Goal: Transaction & Acquisition: Book appointment/travel/reservation

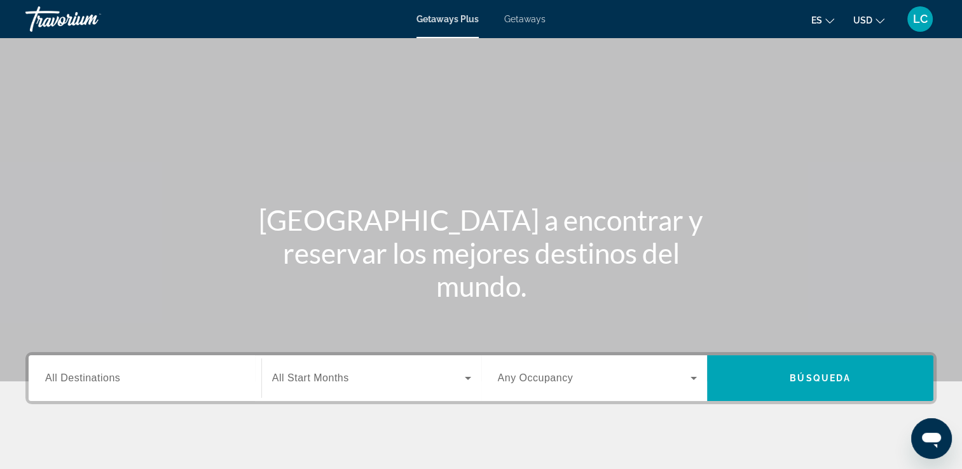
click at [114, 379] on span "All Destinations" at bounding box center [82, 377] width 75 height 11
click at [114, 379] on input "Destination All Destinations" at bounding box center [145, 378] width 200 height 15
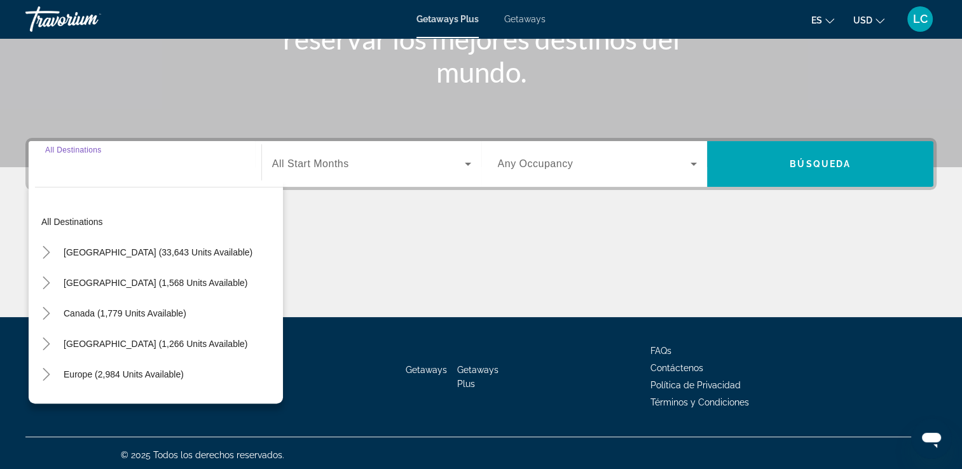
scroll to position [217, 0]
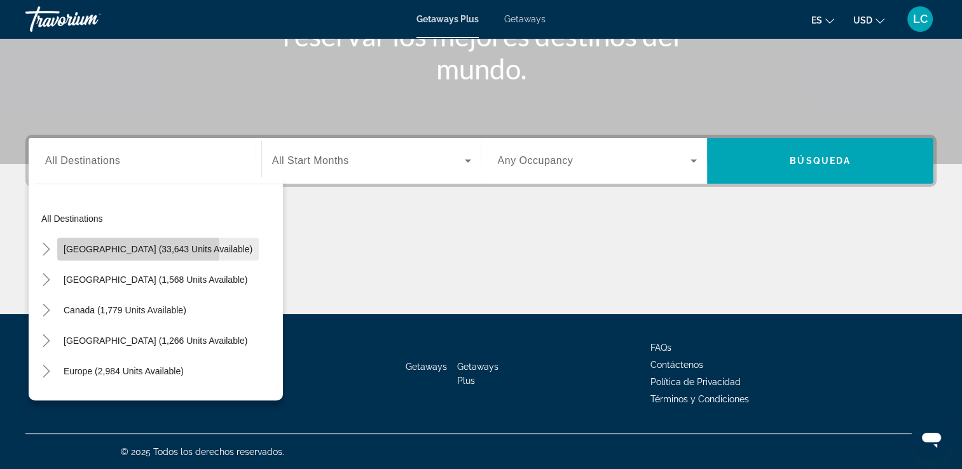
click at [117, 248] on span "United States (33,643 units available)" at bounding box center [158, 249] width 189 height 10
type input "**********"
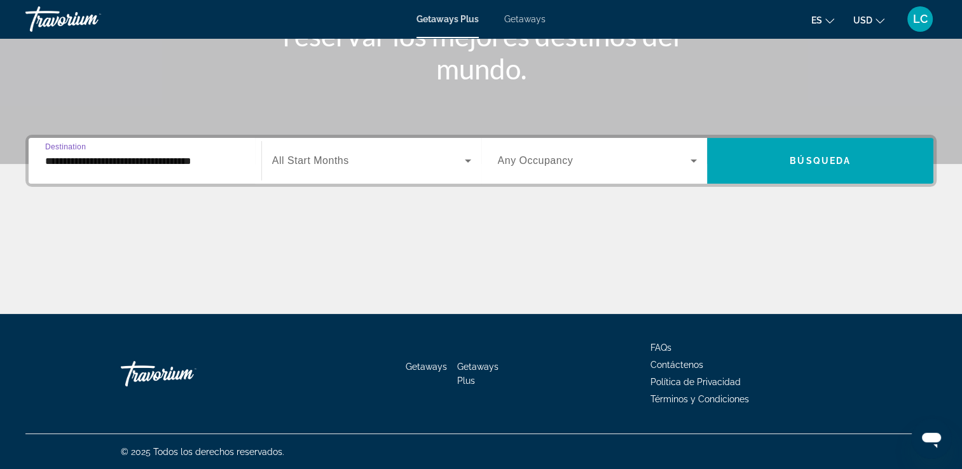
click at [468, 160] on icon "Search widget" at bounding box center [468, 161] width 6 height 3
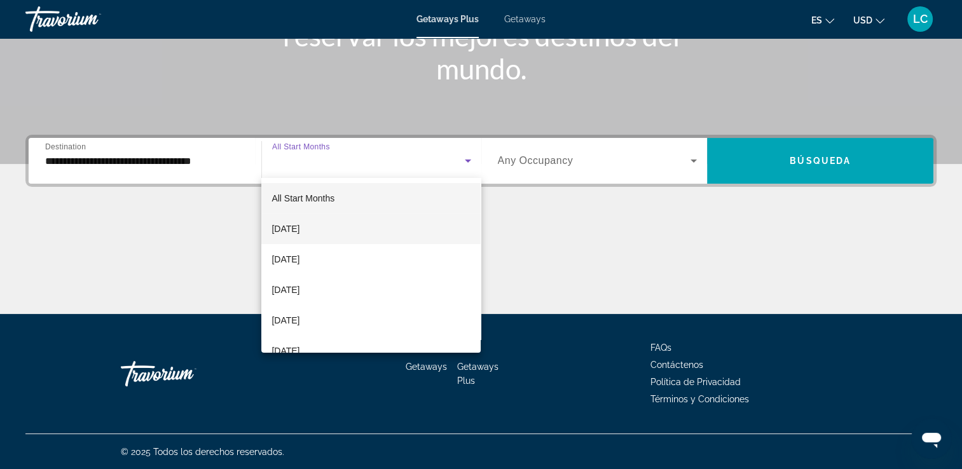
click at [362, 228] on mat-option "[DATE]" at bounding box center [370, 229] width 219 height 31
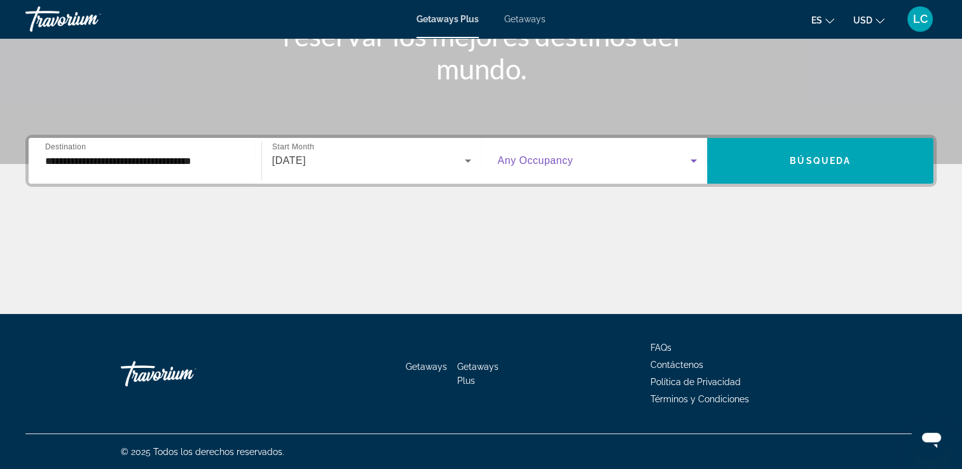
click at [691, 153] on icon "Search widget" at bounding box center [693, 160] width 15 height 15
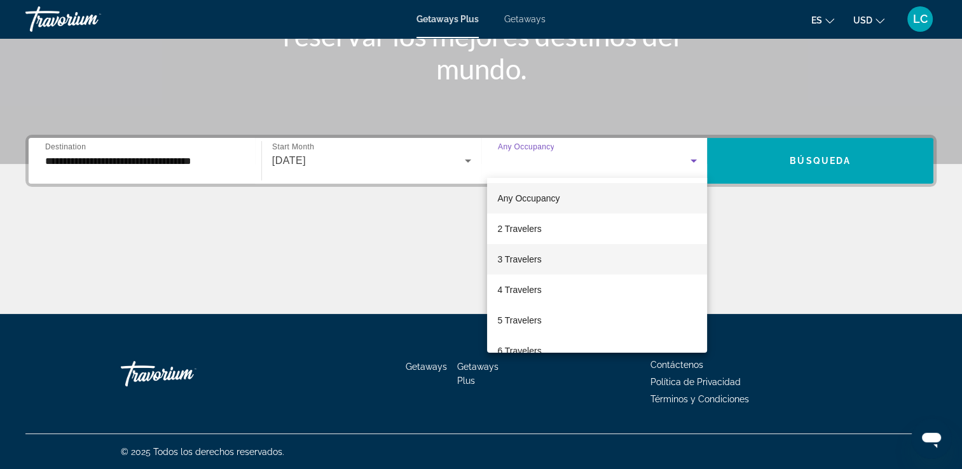
click at [567, 261] on mat-option "3 Travelers" at bounding box center [597, 259] width 220 height 31
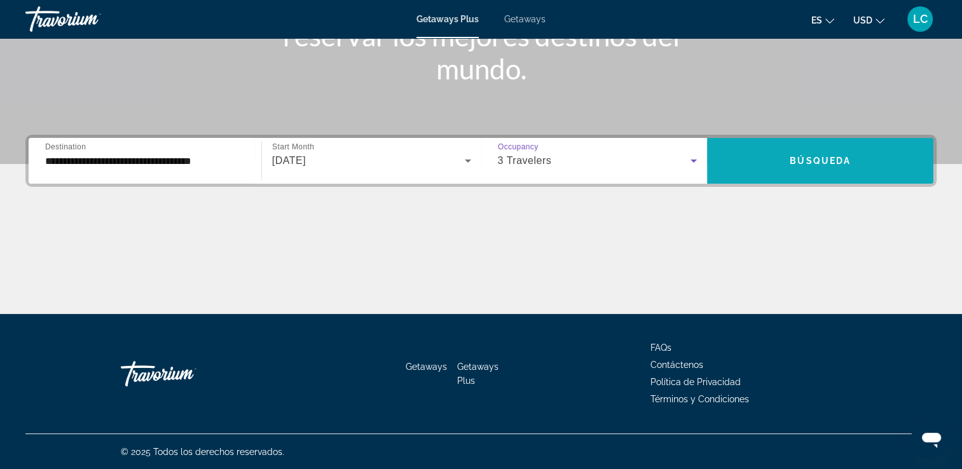
click at [792, 152] on span "Search widget" at bounding box center [820, 161] width 226 height 31
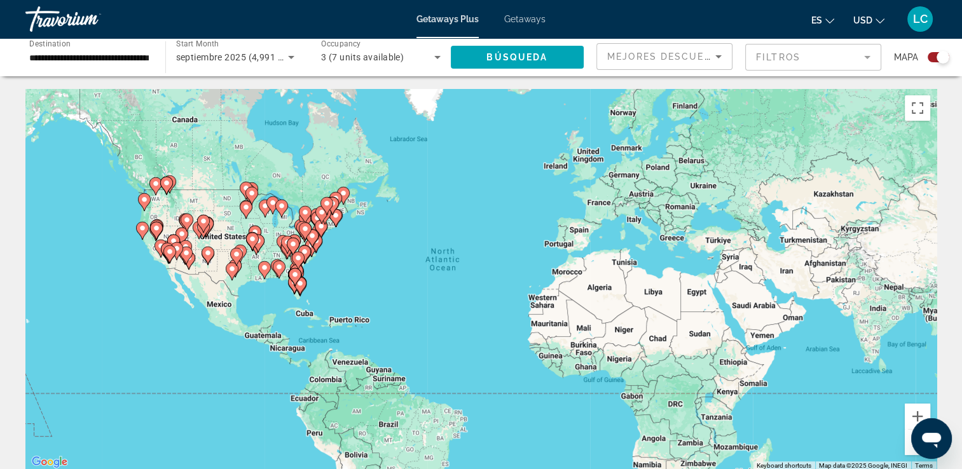
click at [297, 281] on gmp-advanced-marker "Main content" at bounding box center [295, 277] width 13 height 19
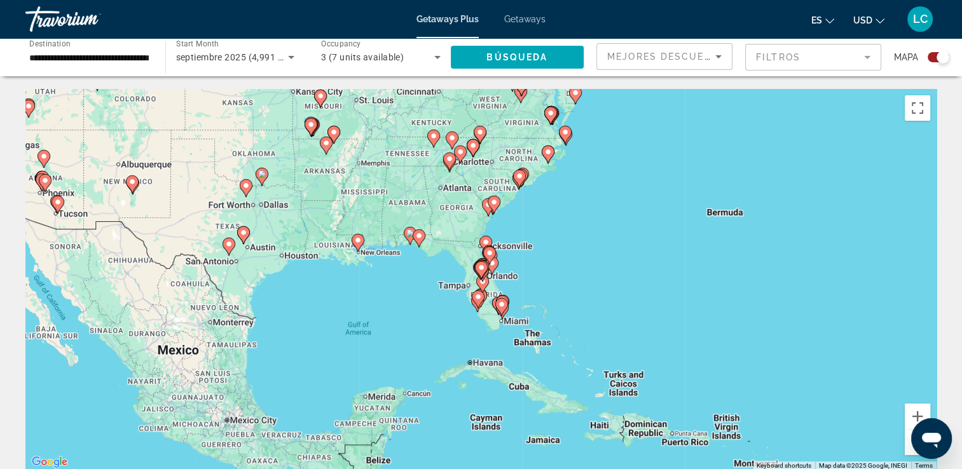
click at [501, 306] on image "Main content" at bounding box center [502, 305] width 8 height 8
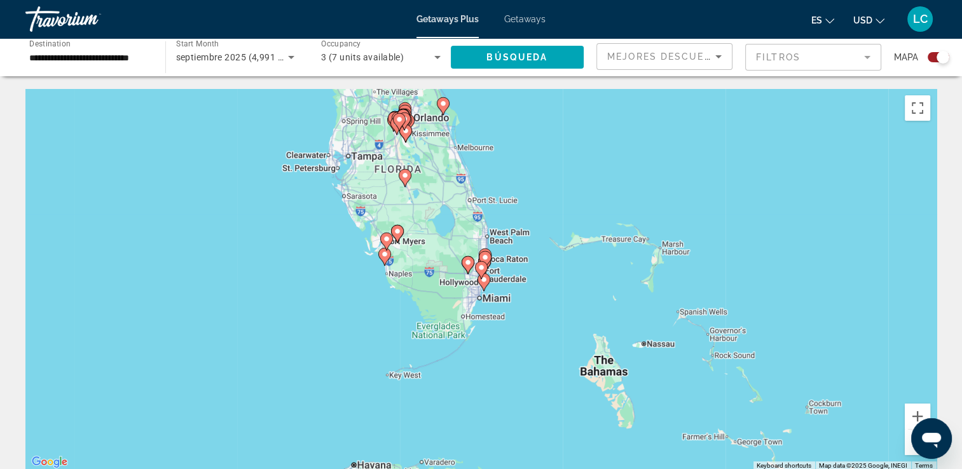
click at [483, 278] on gmp-advanced-marker "Main content" at bounding box center [481, 270] width 13 height 19
type input "**********"
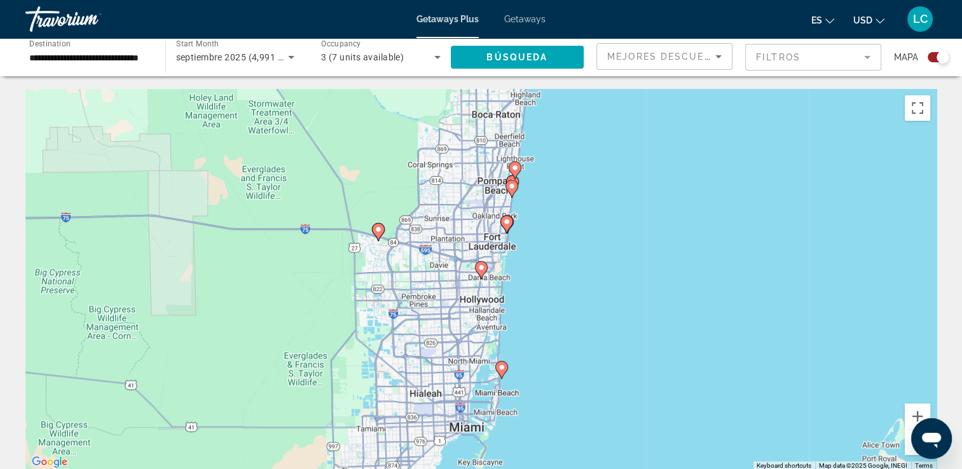
click at [512, 183] on image "Main content" at bounding box center [512, 186] width 8 height 8
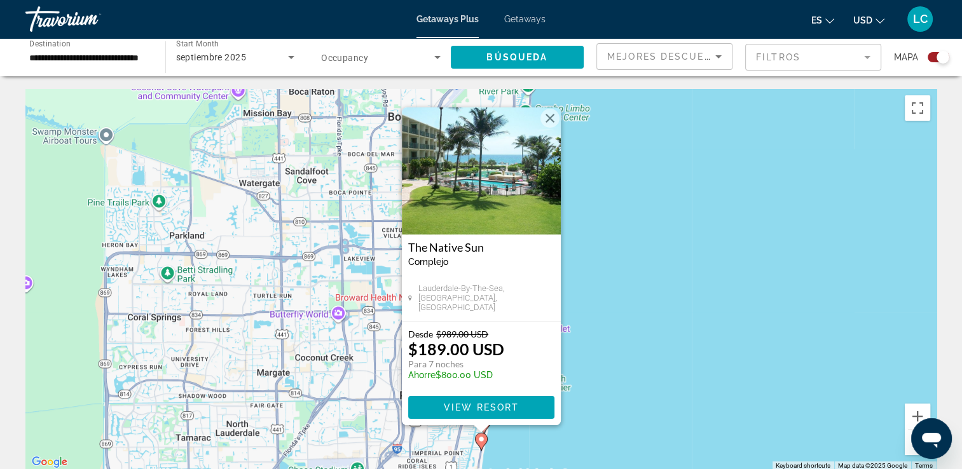
click at [544, 116] on button "Close" at bounding box center [549, 118] width 19 height 19
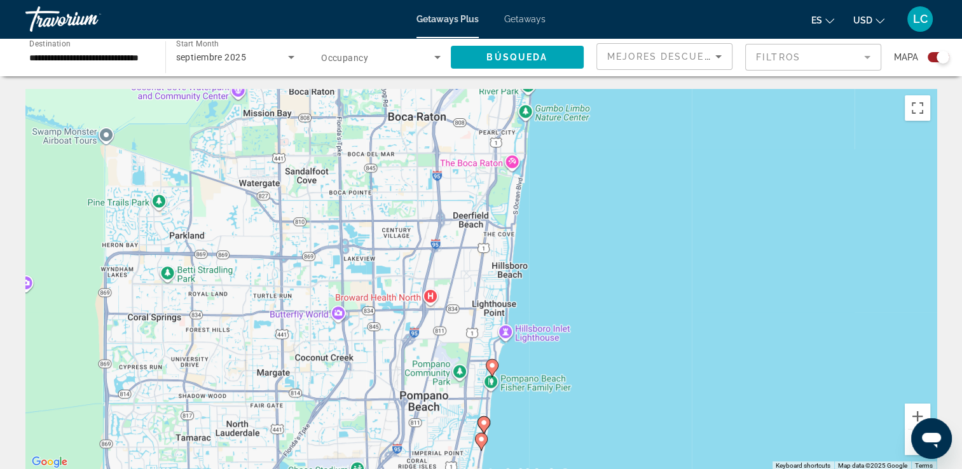
click at [505, 335] on div "To activate drag with keyboard, press Alt + Enter. Once in keyboard drag state,…" at bounding box center [480, 279] width 911 height 381
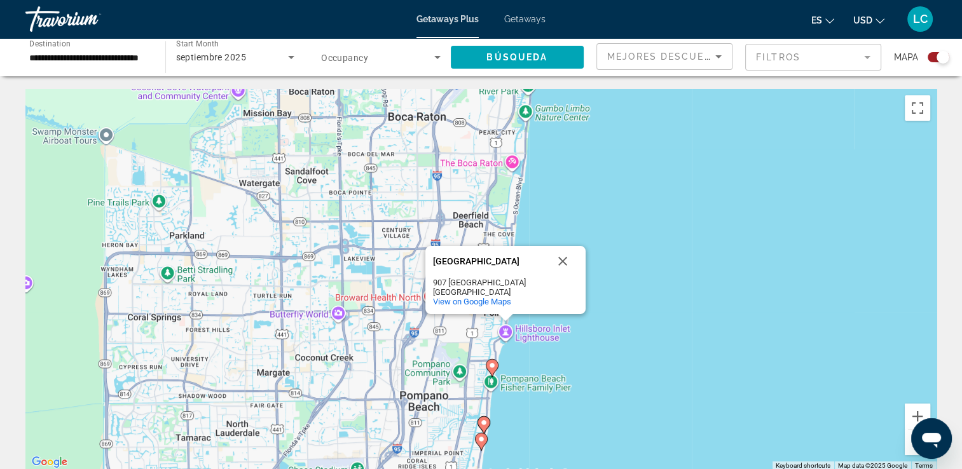
click at [485, 379] on div "To activate drag with keyboard, press Alt + Enter. Once in keyboard drag state,…" at bounding box center [480, 279] width 911 height 381
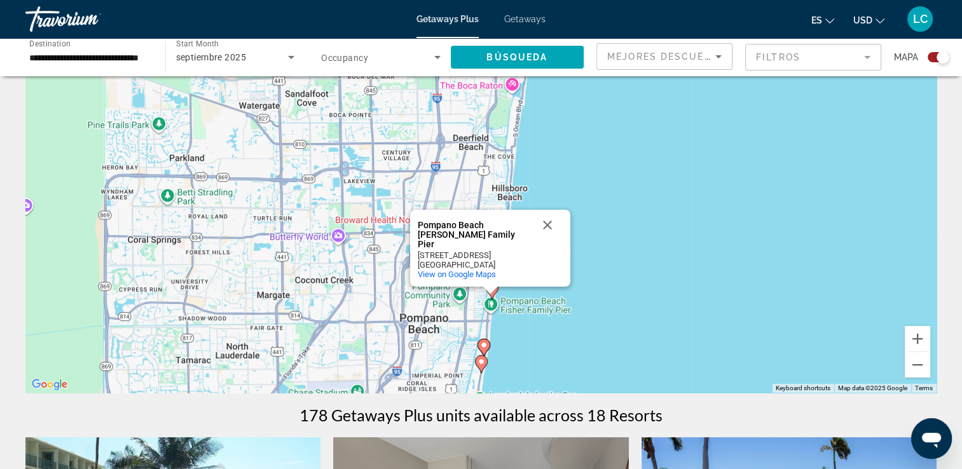
scroll to position [89, 0]
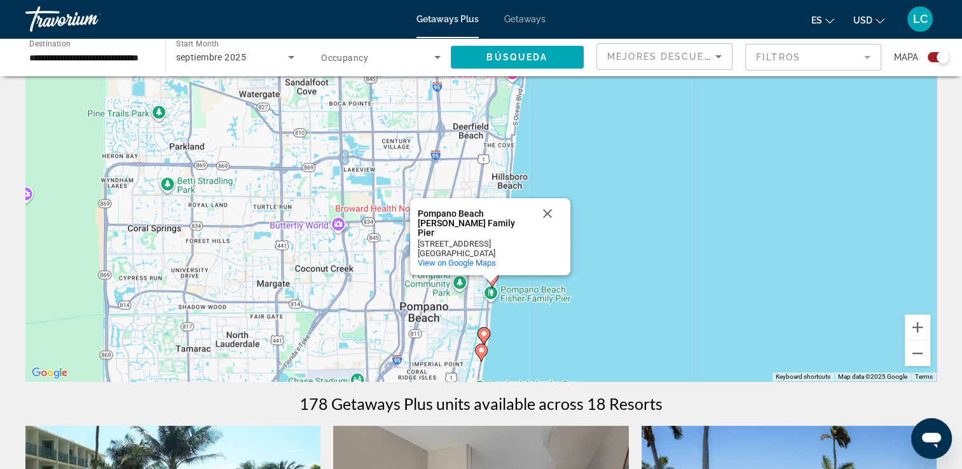
click at [482, 334] on image "Main content" at bounding box center [484, 334] width 8 height 8
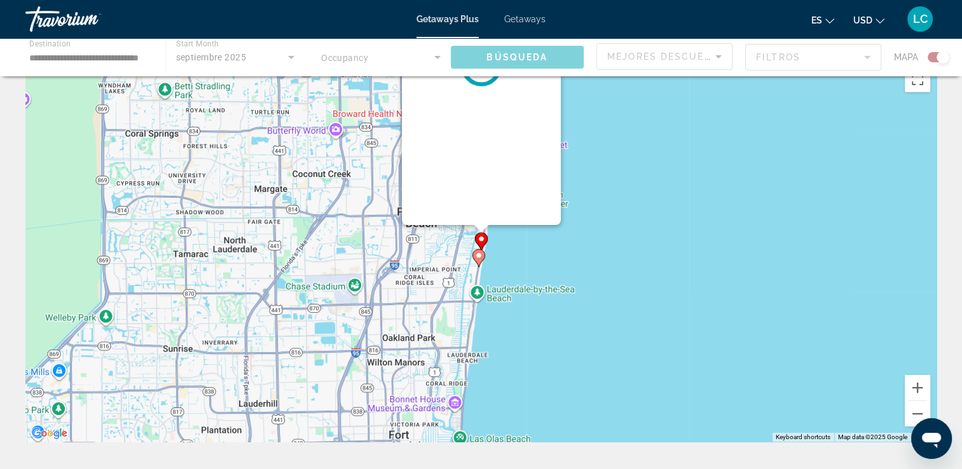
scroll to position [0, 0]
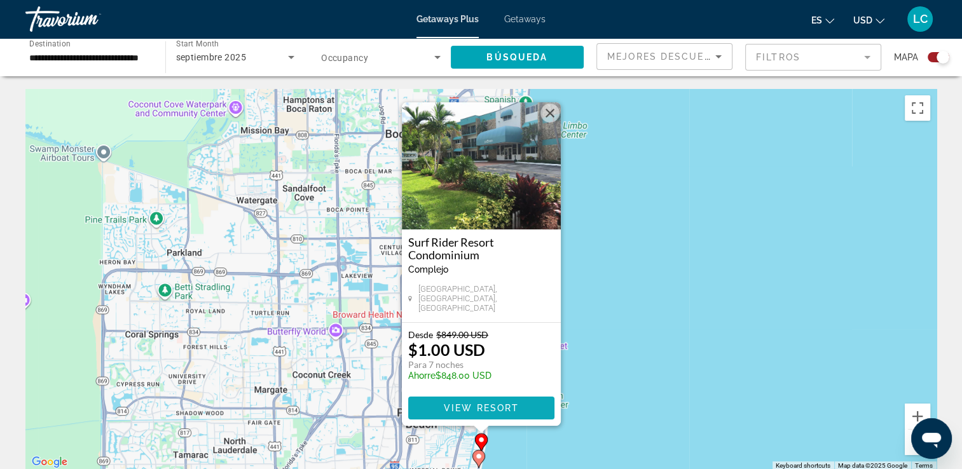
click at [496, 411] on span "View Resort" at bounding box center [480, 408] width 75 height 10
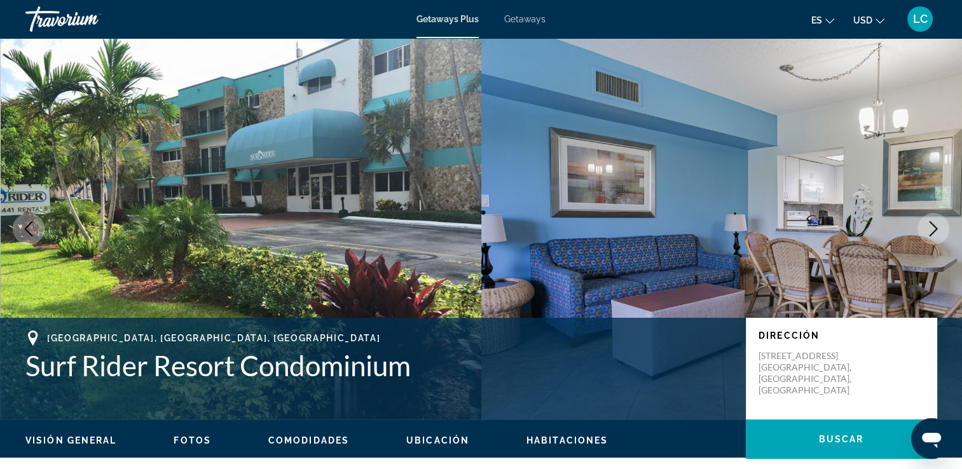
click at [933, 228] on icon "Next image" at bounding box center [932, 228] width 15 height 15
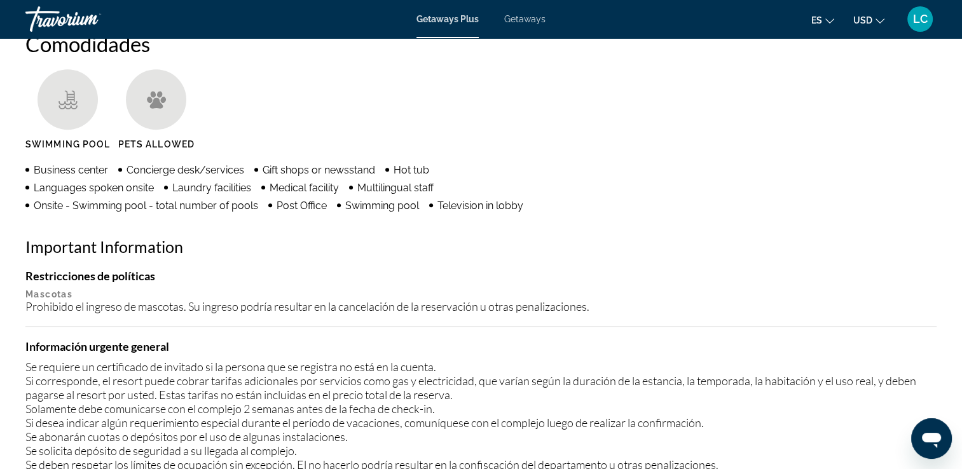
scroll to position [974, 0]
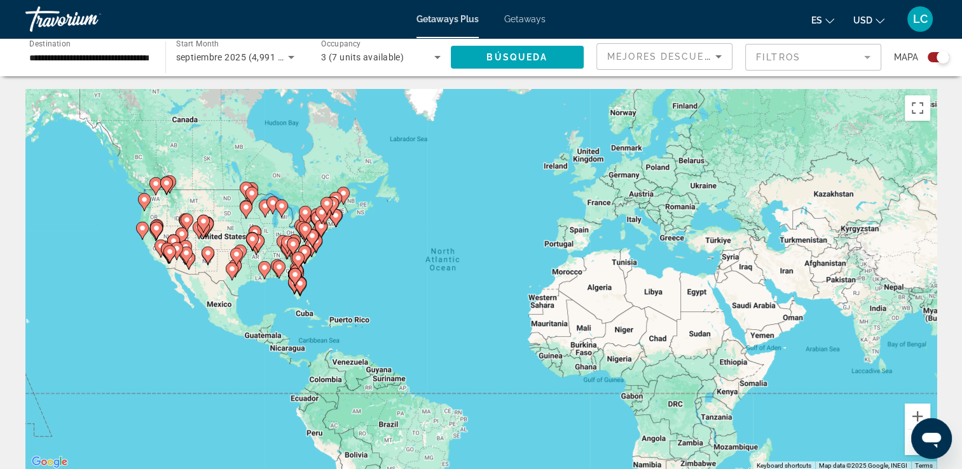
click at [288, 280] on gmp-advanced-marker "Main content" at bounding box center [294, 284] width 13 height 19
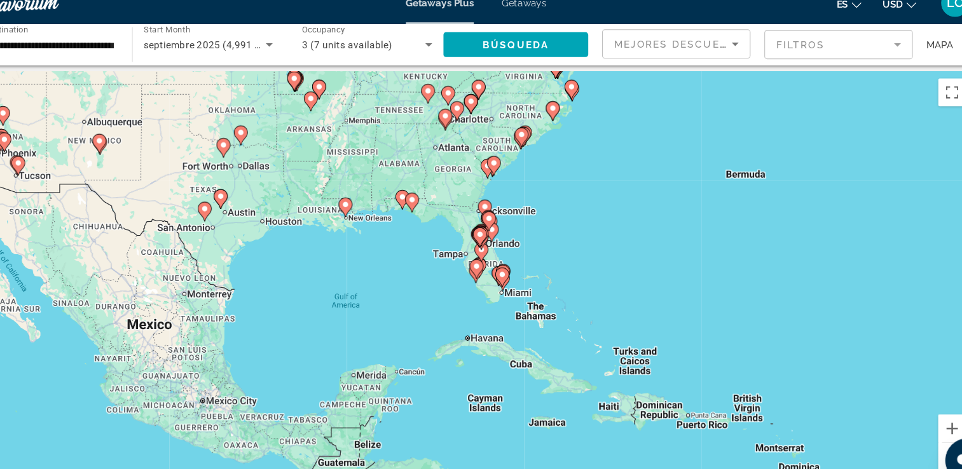
scroll to position [8, 0]
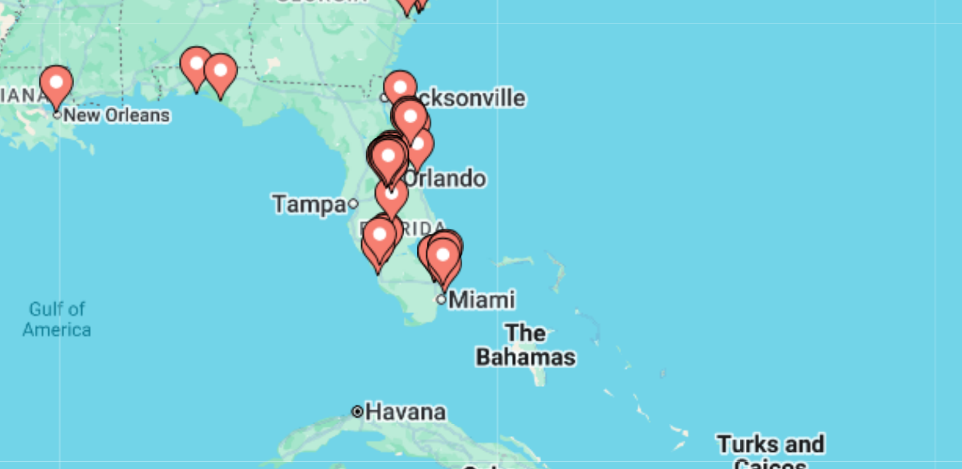
click at [502, 266] on image "Main content" at bounding box center [505, 268] width 8 height 8
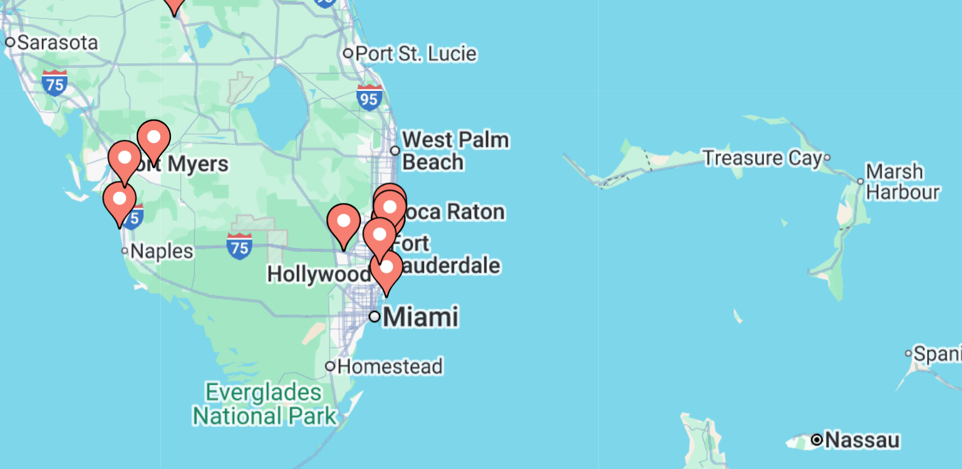
click at [481, 266] on icon "Main content" at bounding box center [480, 262] width 11 height 17
type input "**********"
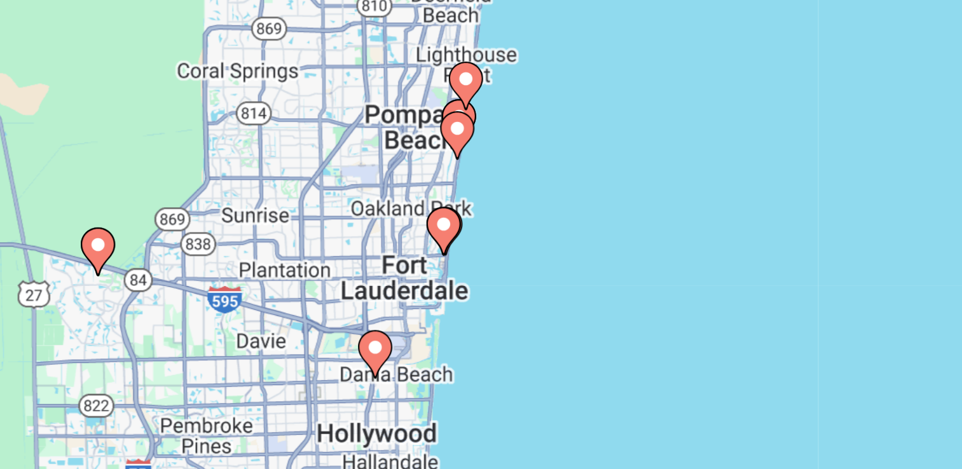
click at [507, 172] on gmp-advanced-marker "Main content" at bounding box center [511, 181] width 13 height 19
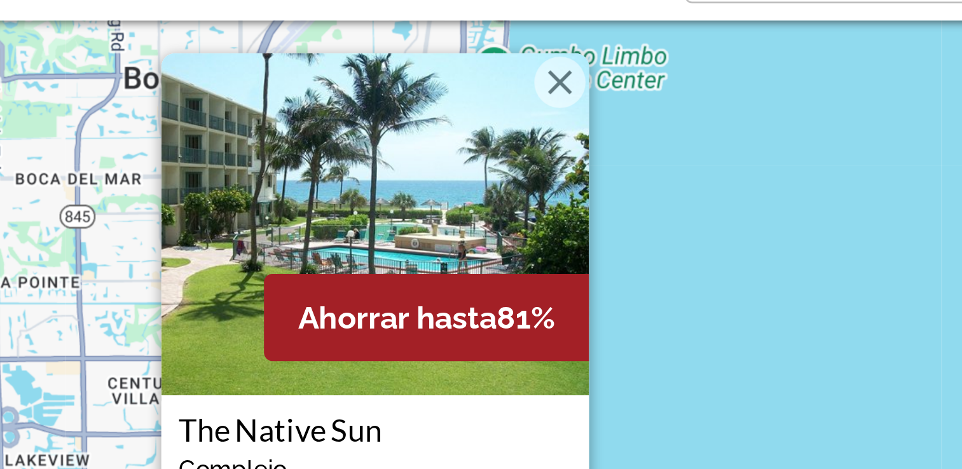
scroll to position [19, 0]
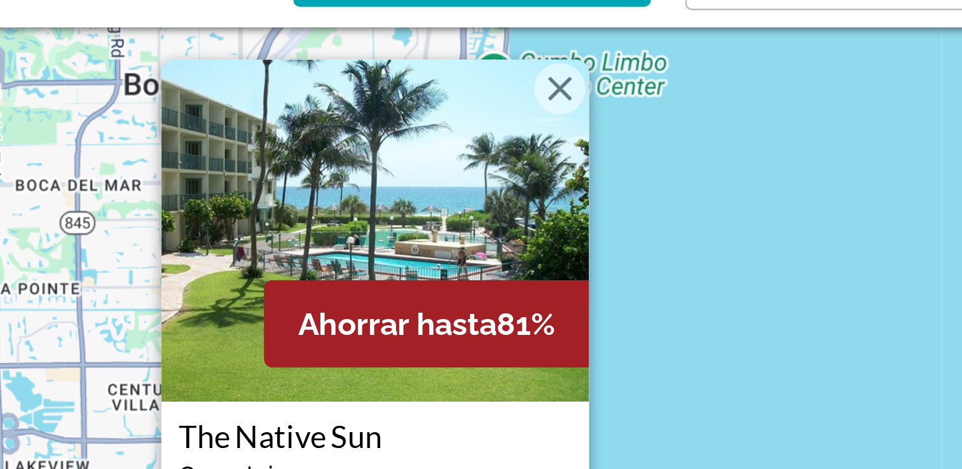
click at [551, 97] on button "Close" at bounding box center [549, 99] width 19 height 19
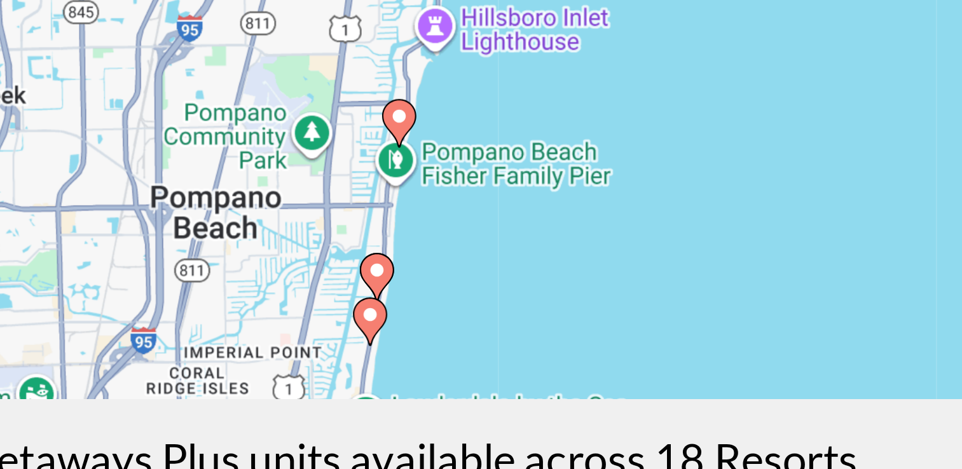
scroll to position [28, 0]
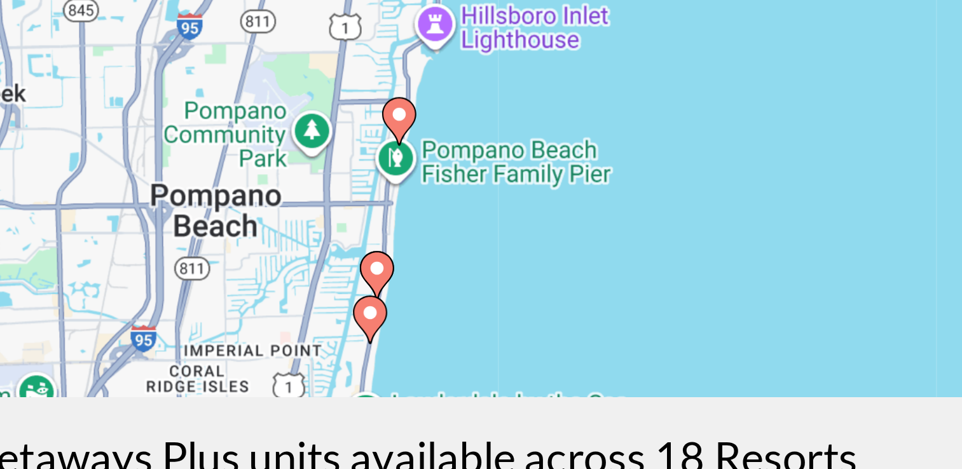
click at [484, 397] on image "Main content" at bounding box center [484, 395] width 8 height 8
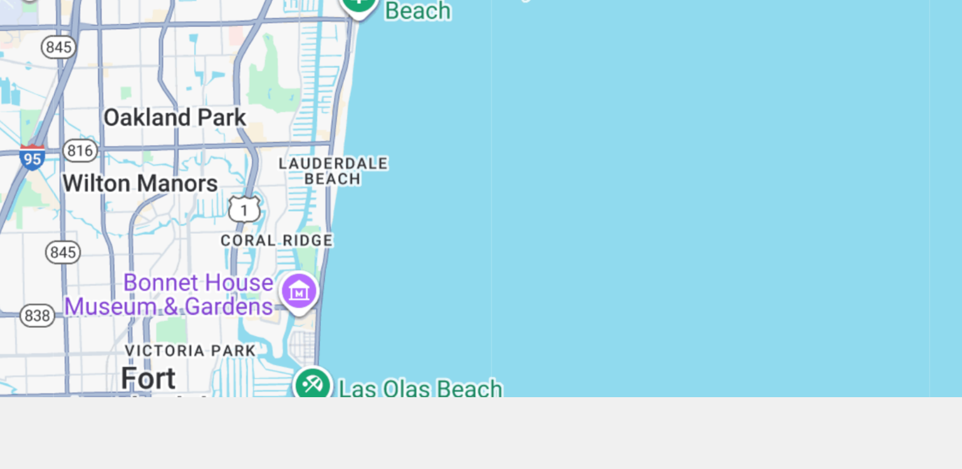
scroll to position [0, 0]
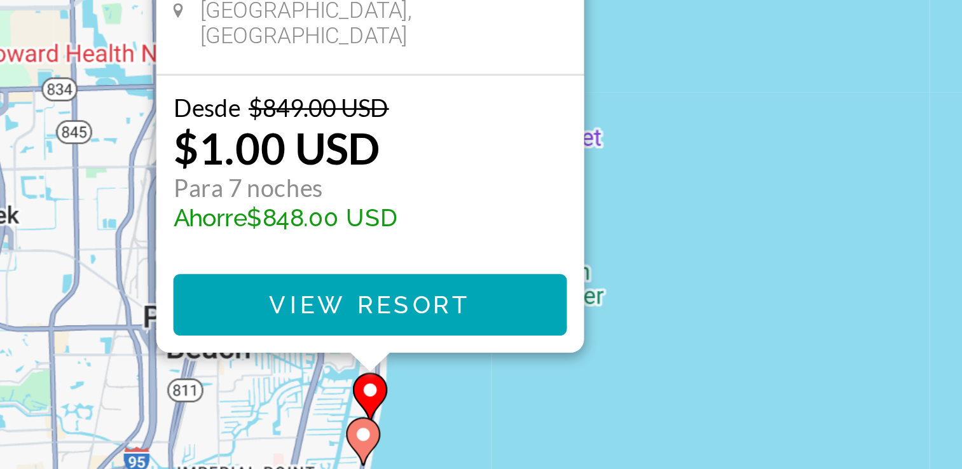
click at [566, 386] on div "To activate drag with keyboard, press Alt + Enter. Once in keyboard drag state,…" at bounding box center [480, 279] width 911 height 381
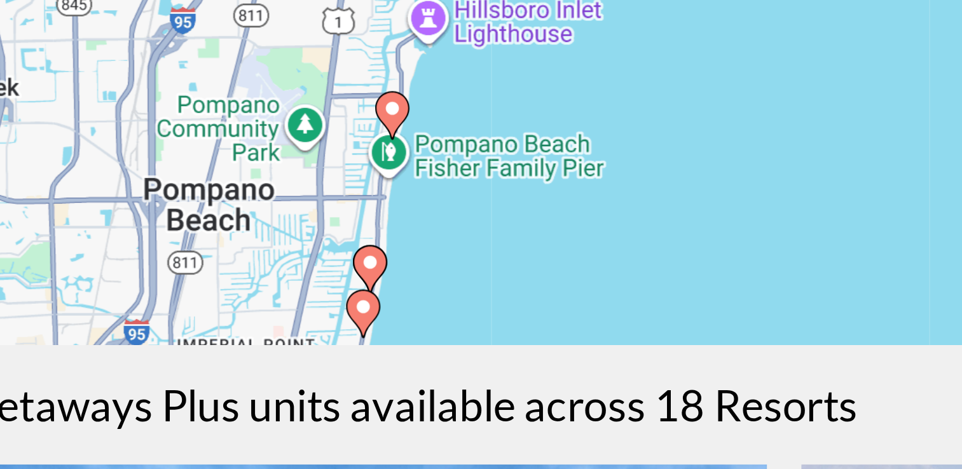
scroll to position [66, 0]
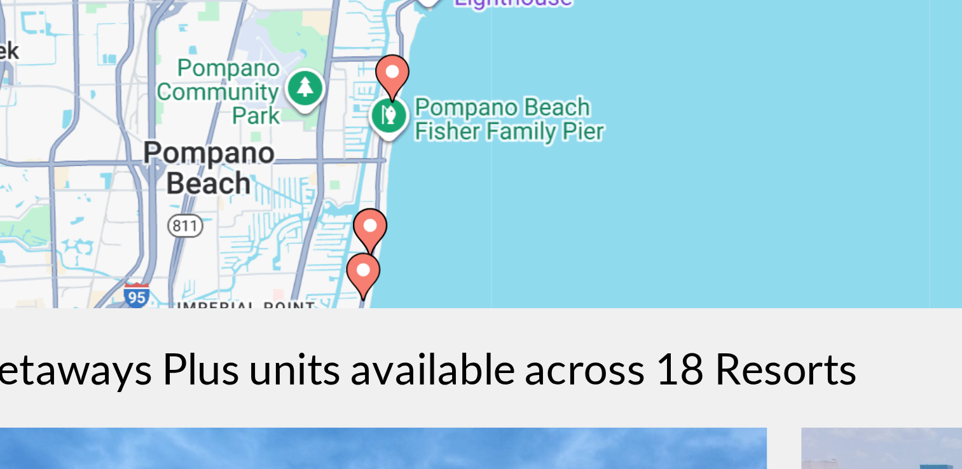
click at [477, 393] on icon "Main content" at bounding box center [477, 392] width 11 height 17
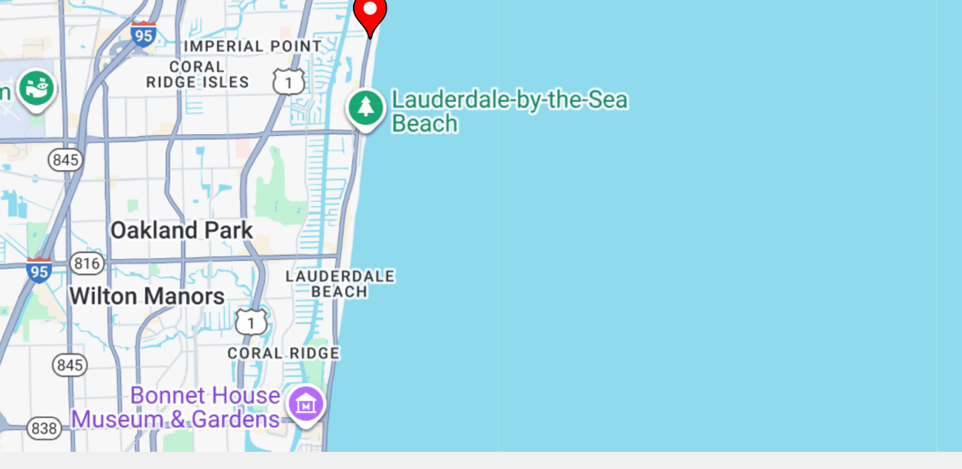
scroll to position [0, 0]
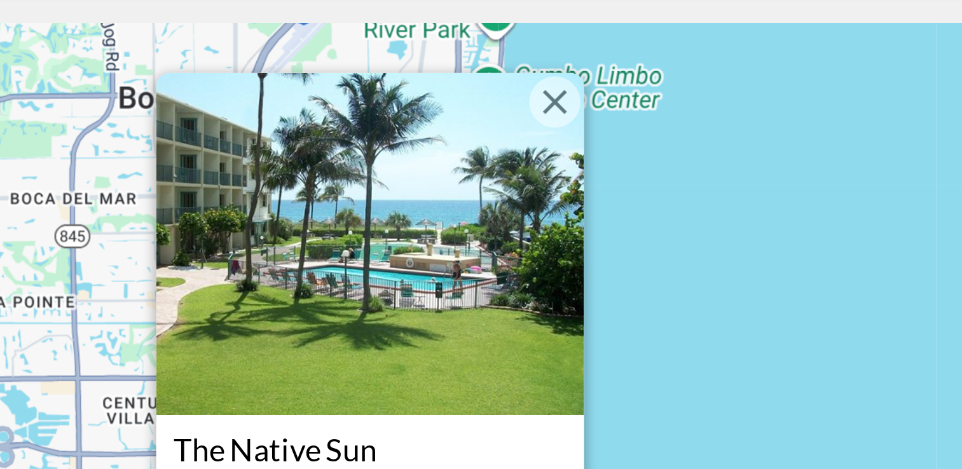
click at [548, 115] on button "Close" at bounding box center [549, 118] width 19 height 19
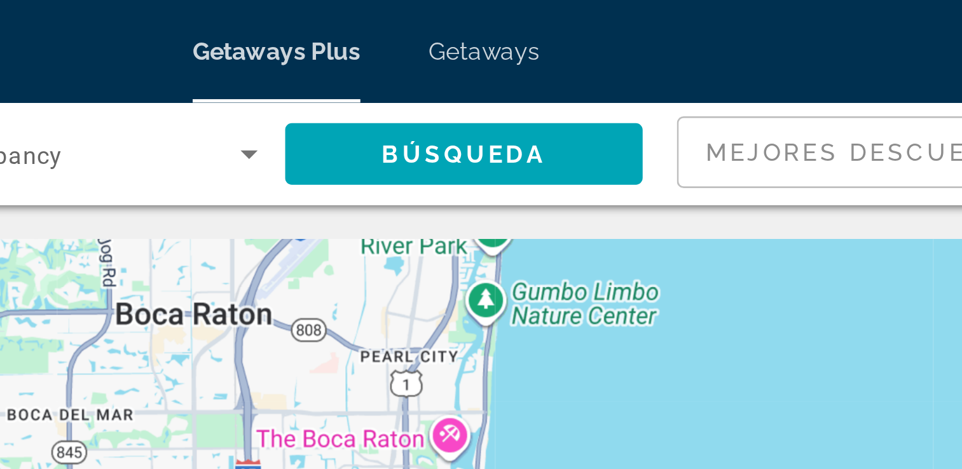
click at [528, 90] on div "To navigate, press the arrow keys. To activate drag with keyboard, press Alt + …" at bounding box center [480, 279] width 911 height 381
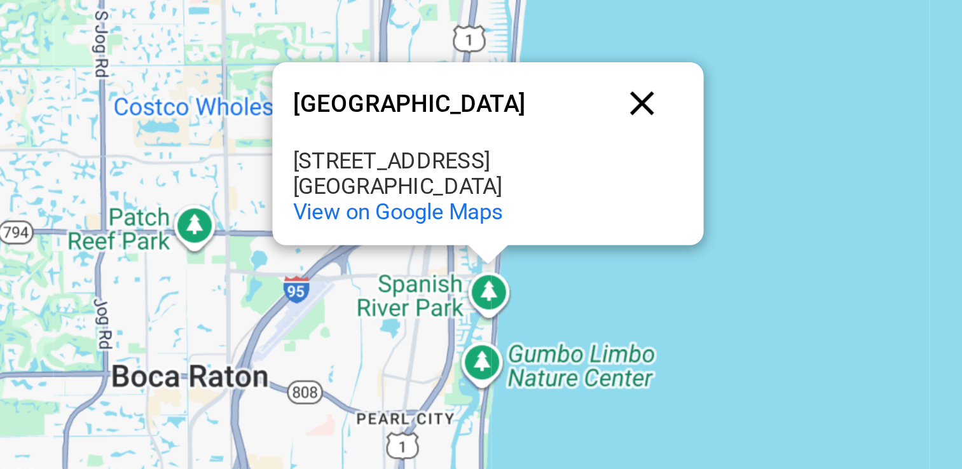
click at [583, 145] on button "Close" at bounding box center [584, 143] width 31 height 31
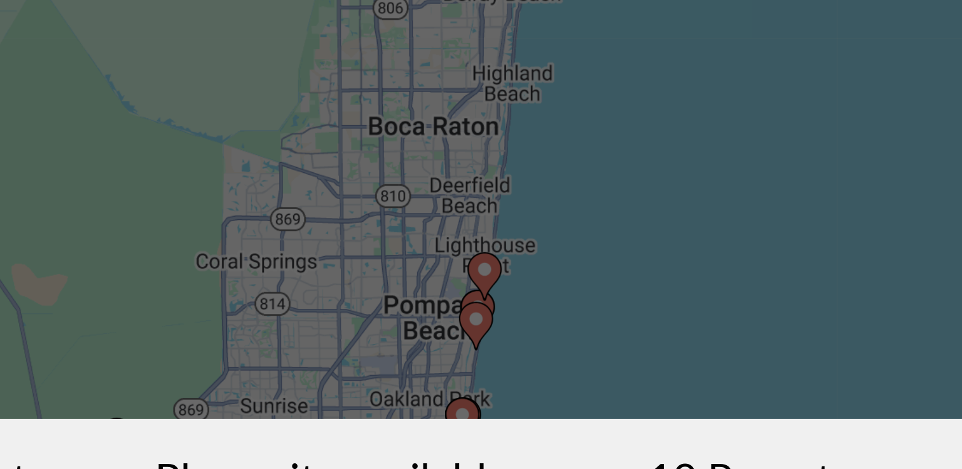
scroll to position [107, 0]
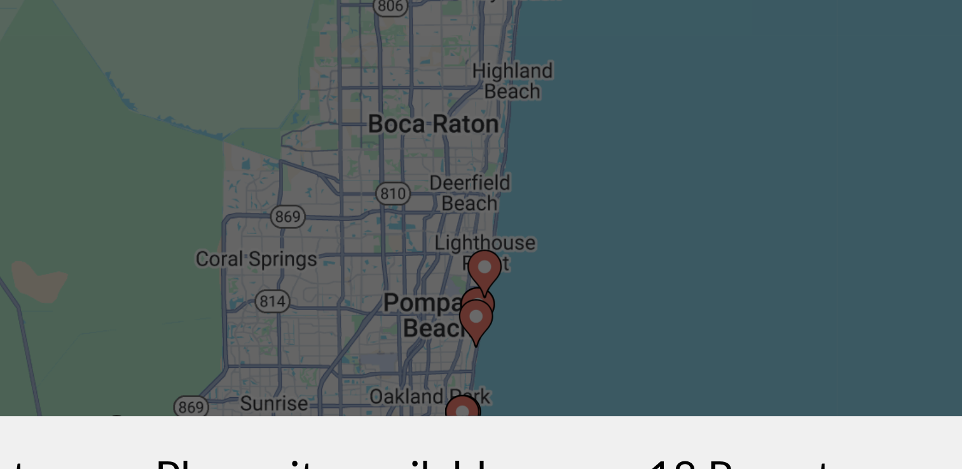
click at [614, 320] on div "To activate drag with keyboard, press Alt + Enter. Once in keyboard drag state,…" at bounding box center [480, 172] width 911 height 381
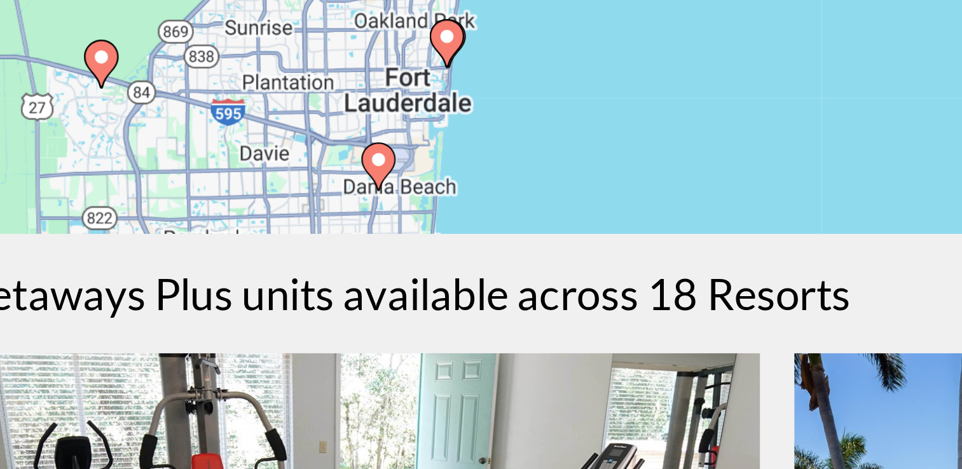
click at [511, 291] on image "Main content" at bounding box center [512, 290] width 8 height 8
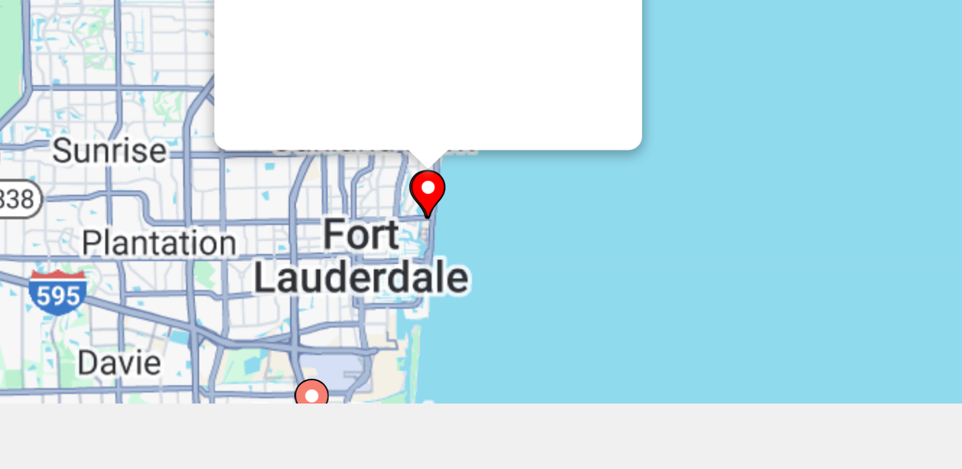
scroll to position [0, 0]
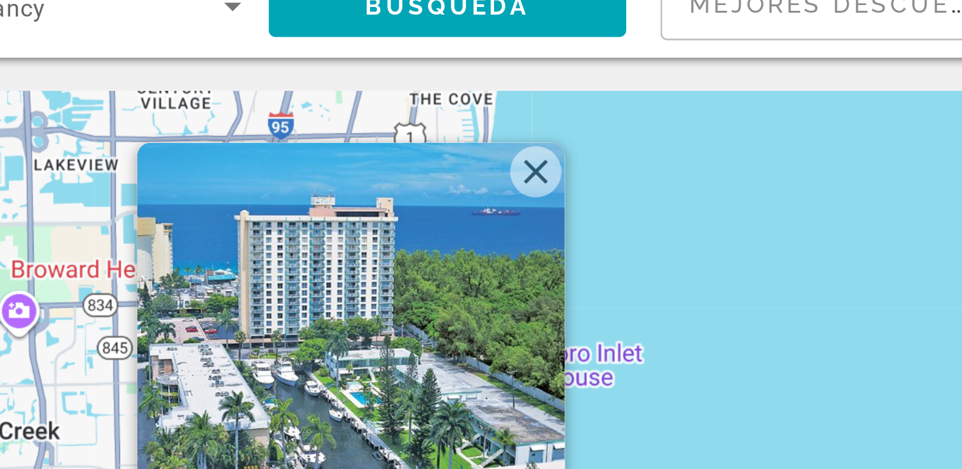
click at [550, 121] on button "Close" at bounding box center [549, 118] width 19 height 19
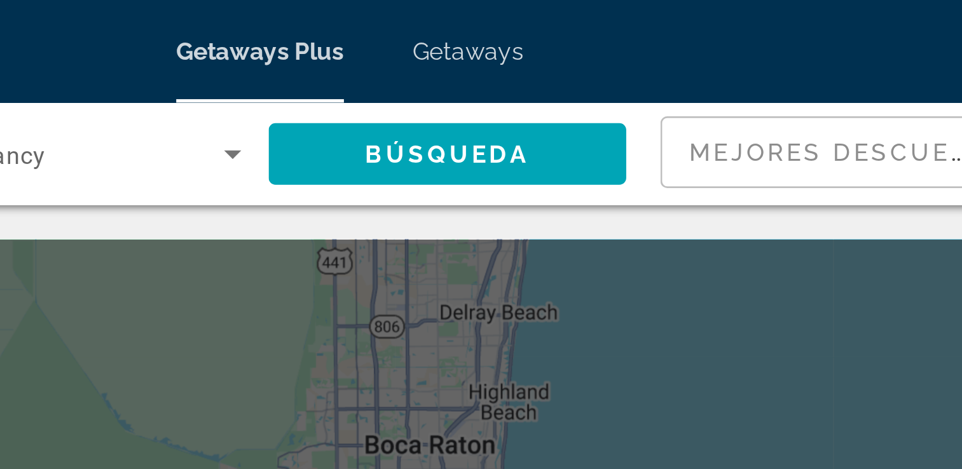
click at [546, 147] on div "To activate drag with keyboard, press Alt + Enter. Once in keyboard drag state,…" at bounding box center [480, 279] width 911 height 381
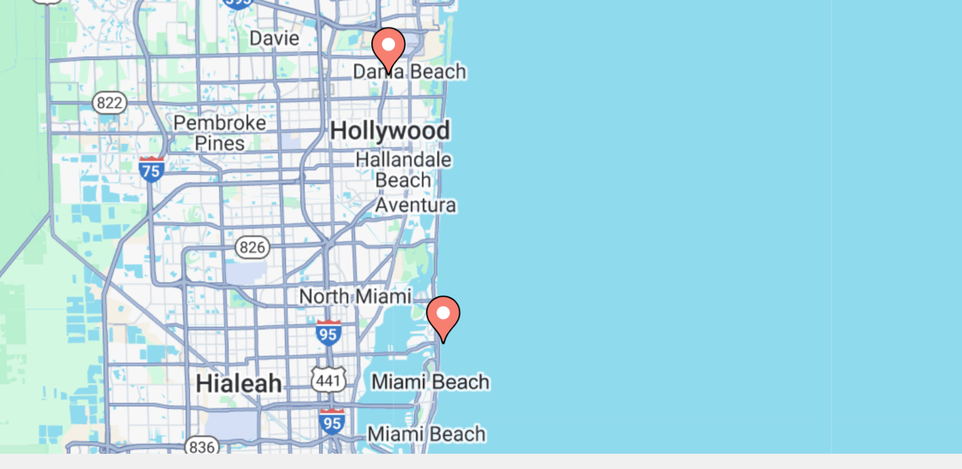
scroll to position [34, 0]
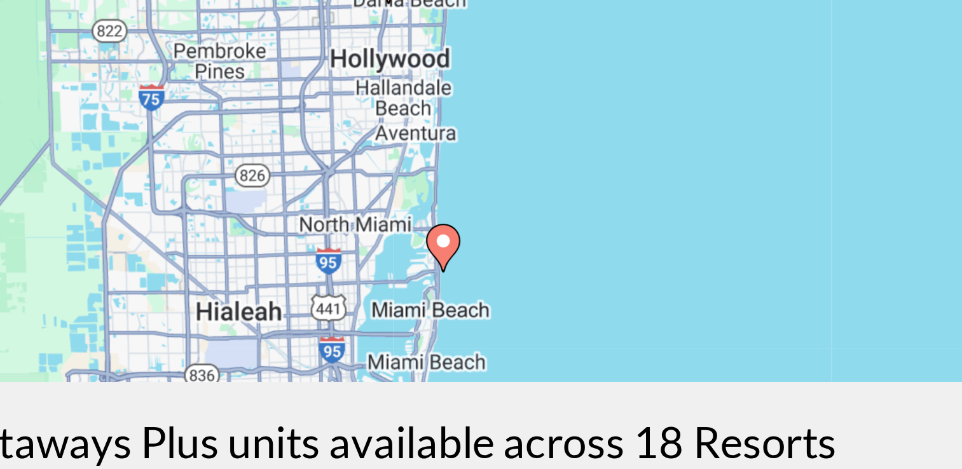
click at [516, 383] on image "Main content" at bounding box center [516, 385] width 8 height 8
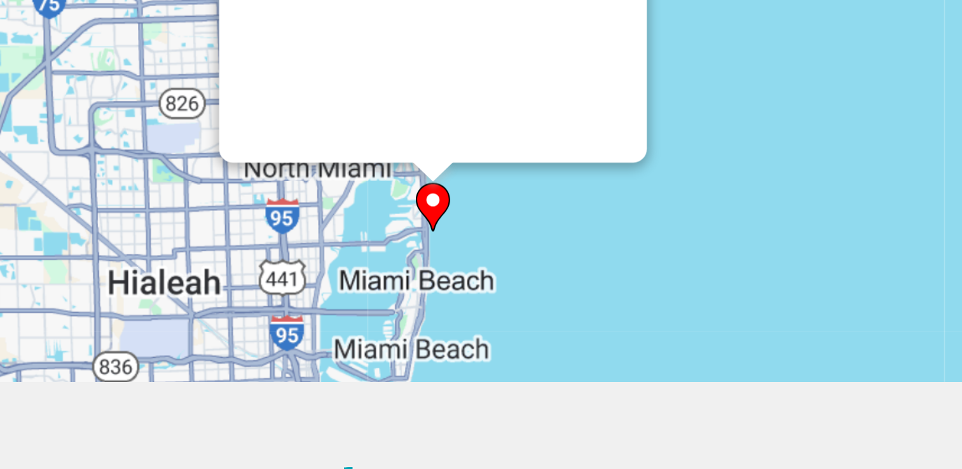
scroll to position [0, 0]
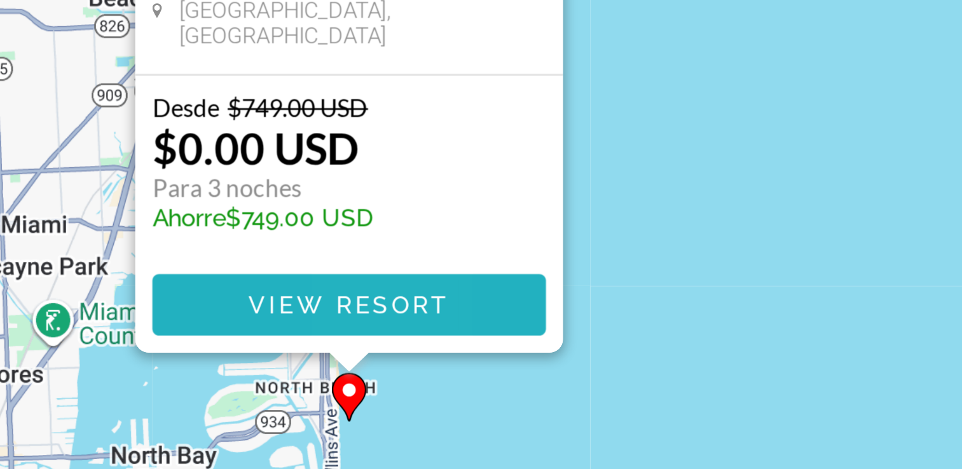
click at [487, 410] on span "View Resort" at bounding box center [480, 408] width 75 height 10
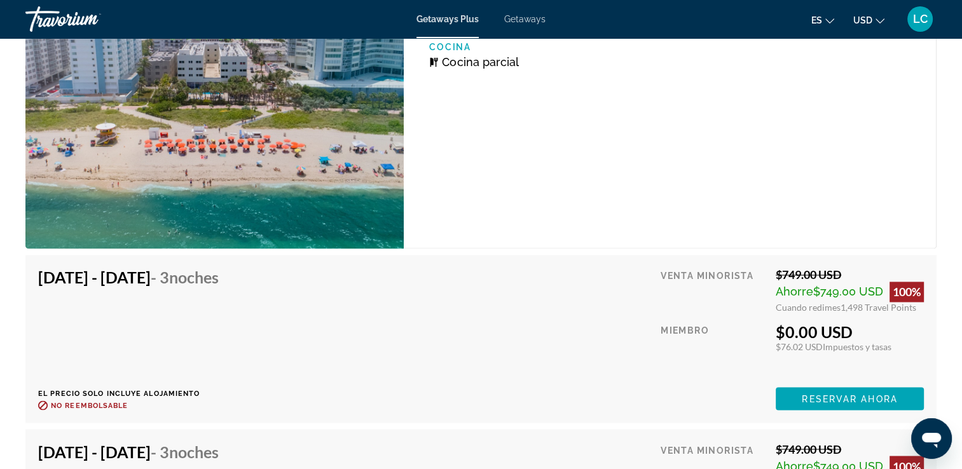
scroll to position [2046, 0]
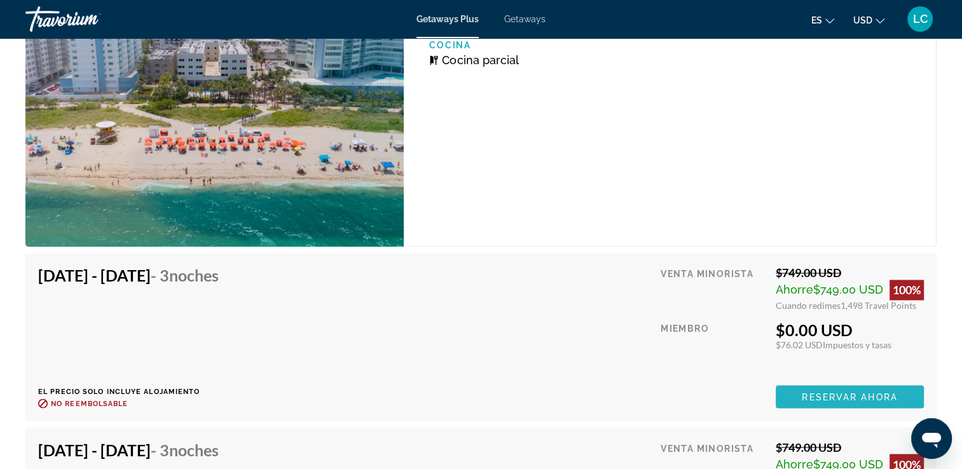
click at [836, 398] on span "Reservar ahora" at bounding box center [848, 396] width 95 height 10
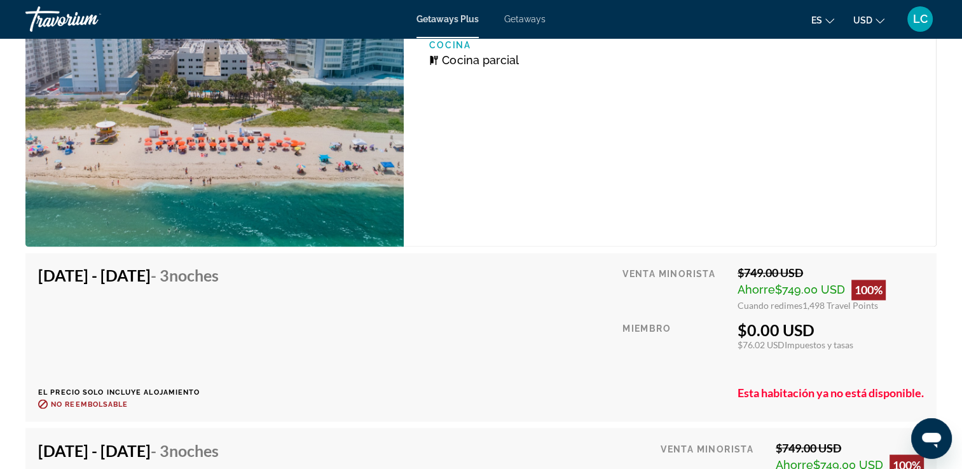
click at [920, 19] on span "LC" at bounding box center [920, 19] width 15 height 13
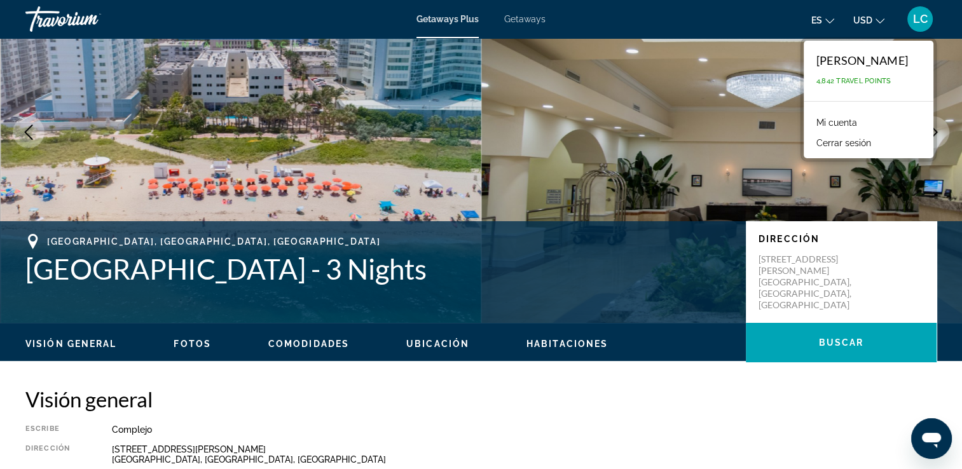
scroll to position [95, 0]
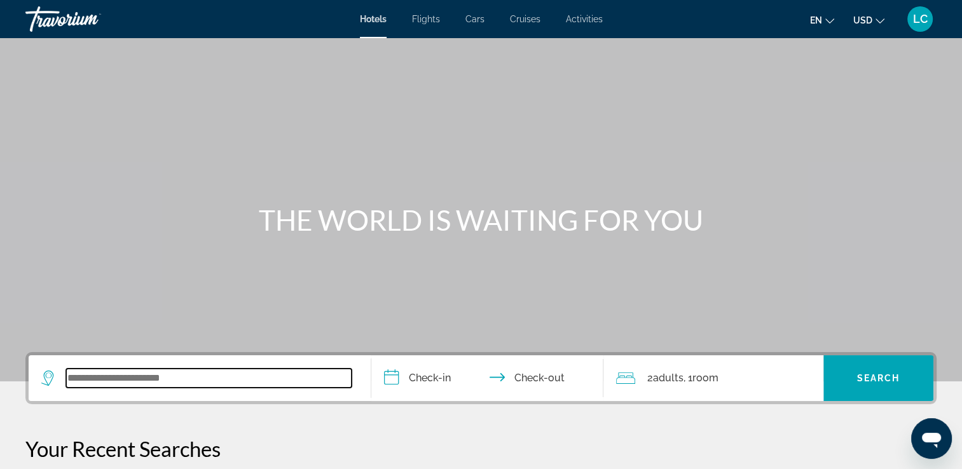
click at [182, 381] on input "Search widget" at bounding box center [208, 378] width 285 height 19
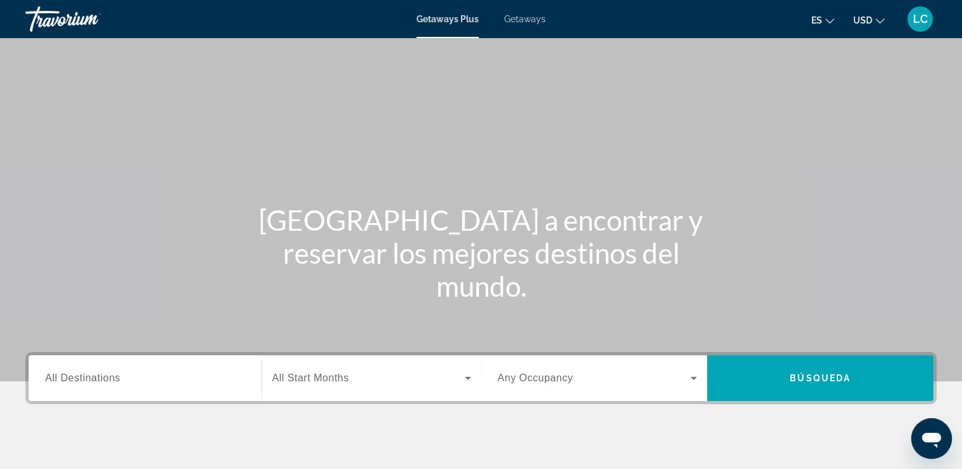
click at [343, 383] on span "All Start Months" at bounding box center [310, 377] width 77 height 11
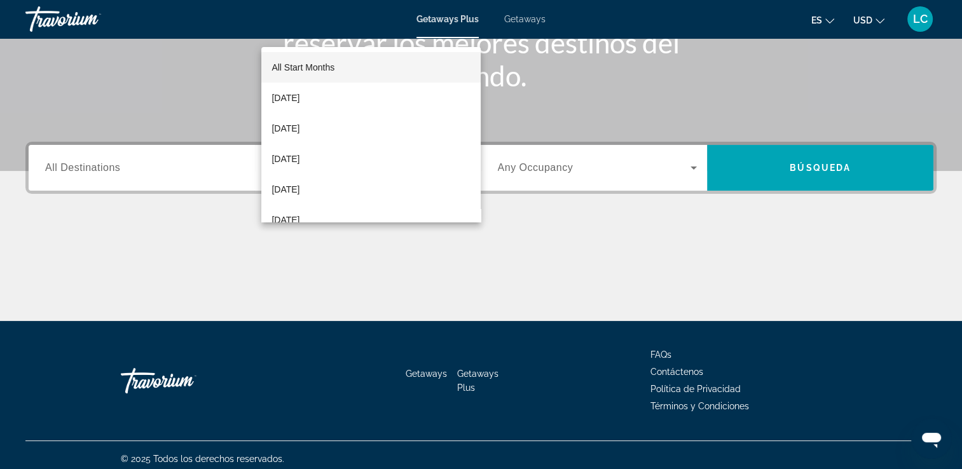
scroll to position [217, 0]
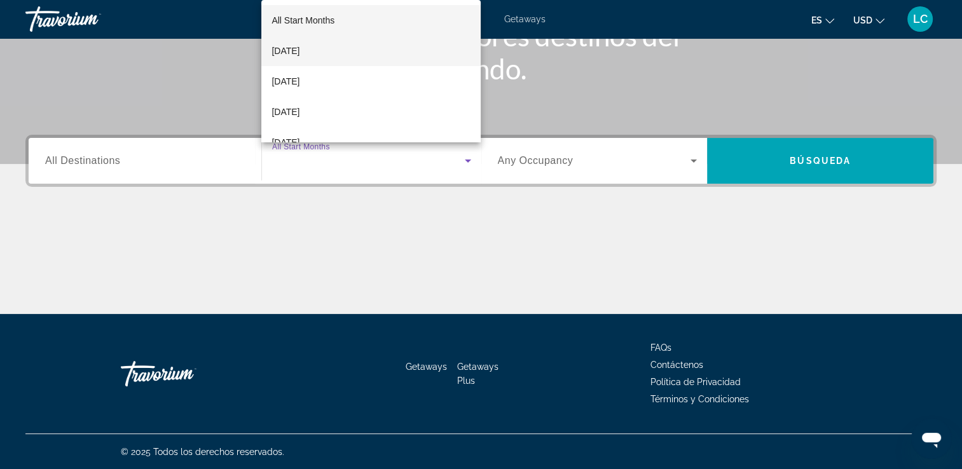
click at [289, 51] on span "[DATE]" at bounding box center [285, 50] width 28 height 15
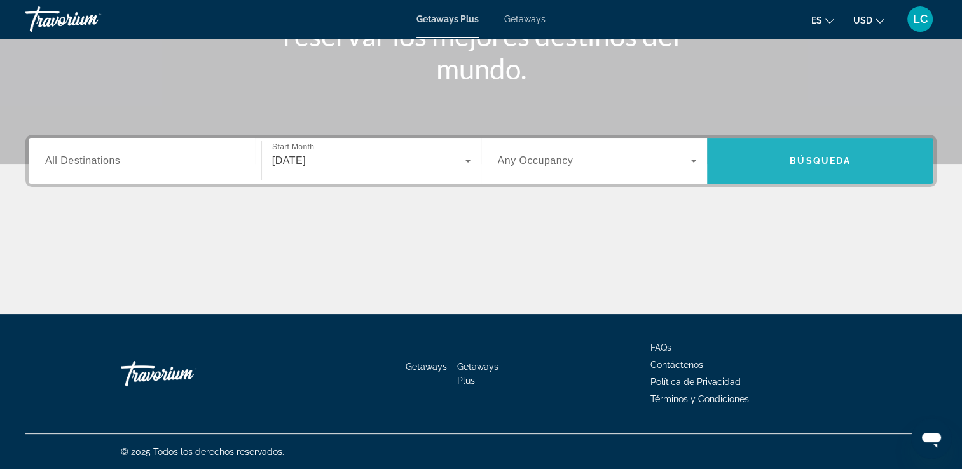
click at [758, 150] on span "Search widget" at bounding box center [820, 161] width 226 height 31
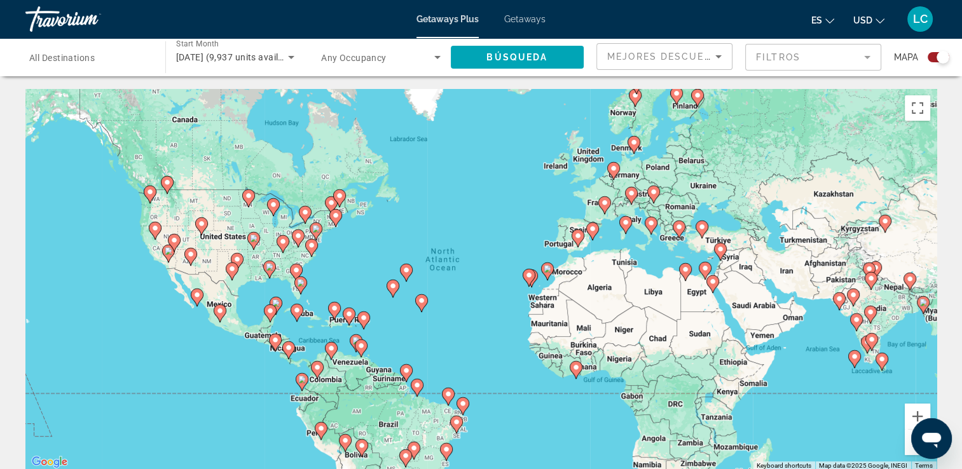
click at [295, 309] on image "Main content" at bounding box center [297, 310] width 8 height 8
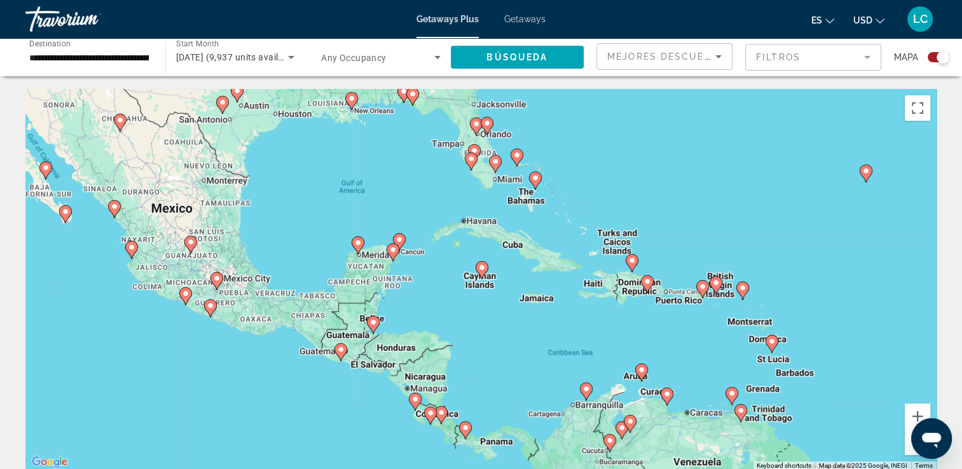
click at [646, 285] on image "Main content" at bounding box center [647, 282] width 8 height 8
type input "**********"
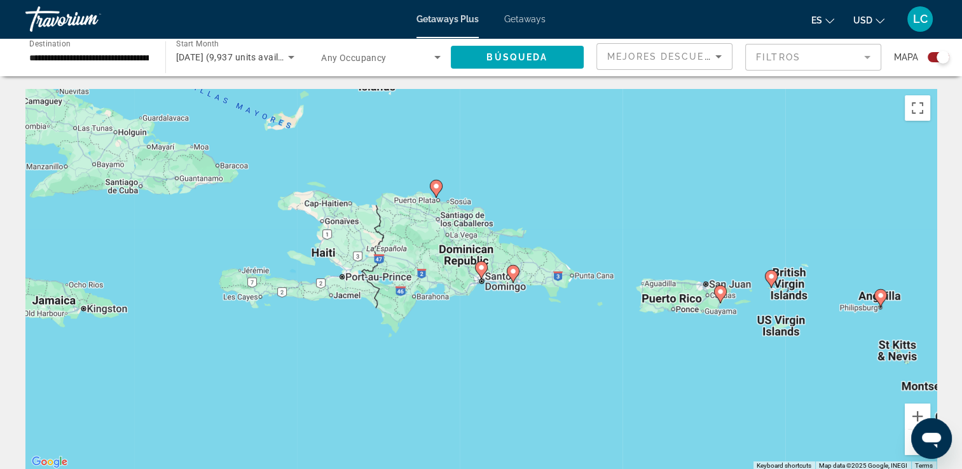
click at [512, 273] on image "Main content" at bounding box center [513, 272] width 8 height 8
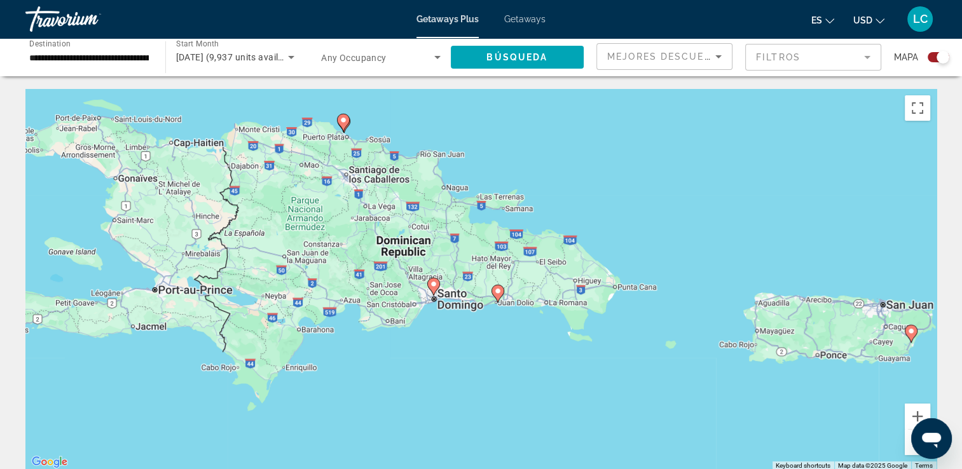
click at [343, 120] on image "Main content" at bounding box center [343, 120] width 8 height 8
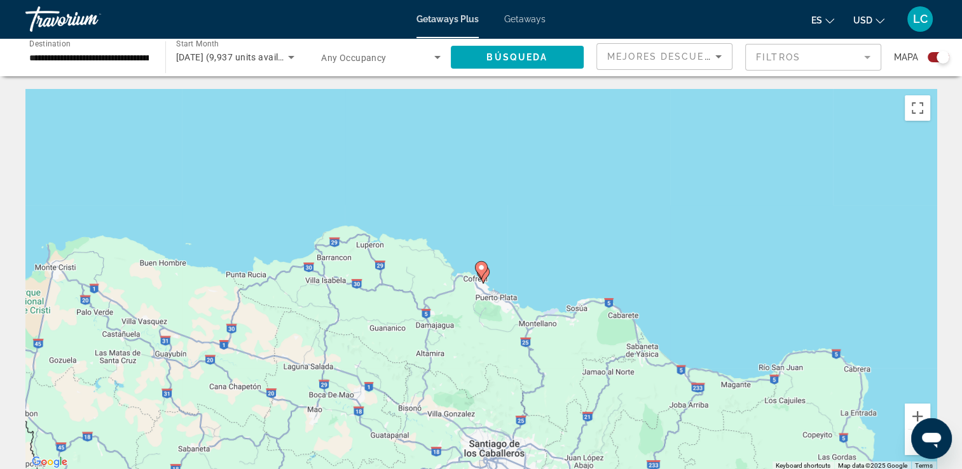
click at [483, 273] on icon "Main content" at bounding box center [481, 270] width 13 height 18
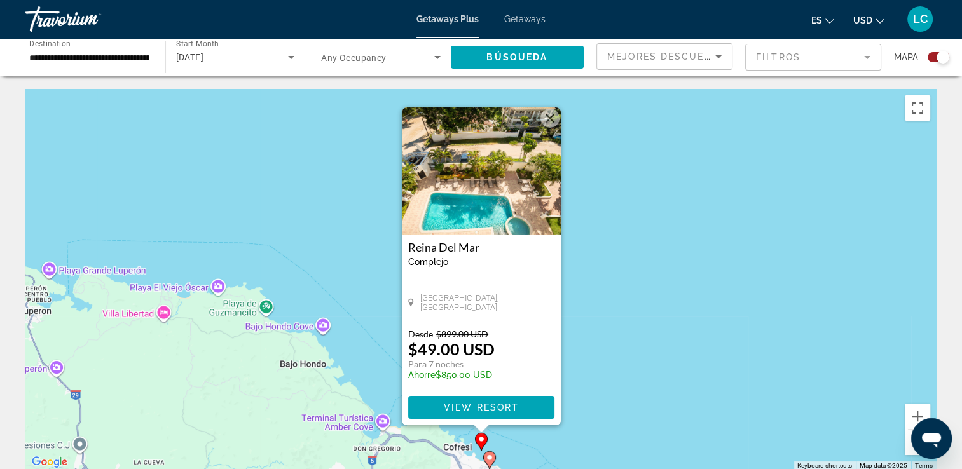
click at [487, 457] on image "Main content" at bounding box center [490, 458] width 8 height 8
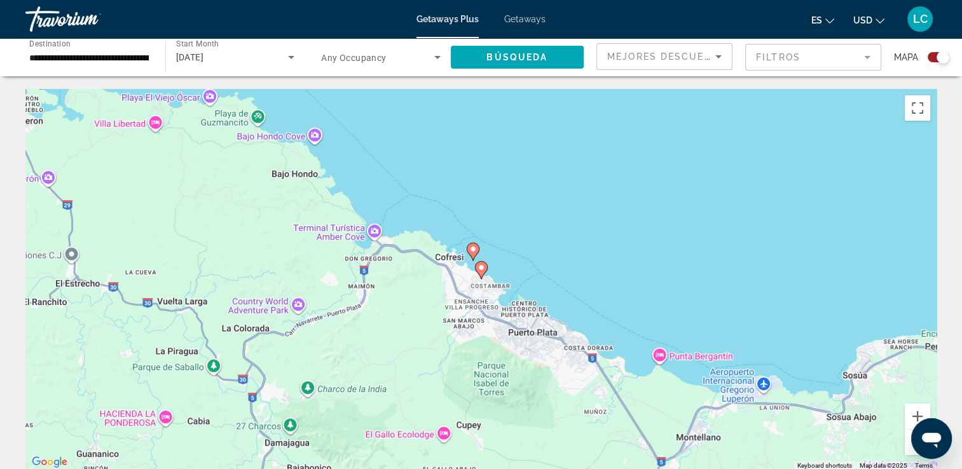
click at [481, 269] on image "Main content" at bounding box center [481, 268] width 8 height 8
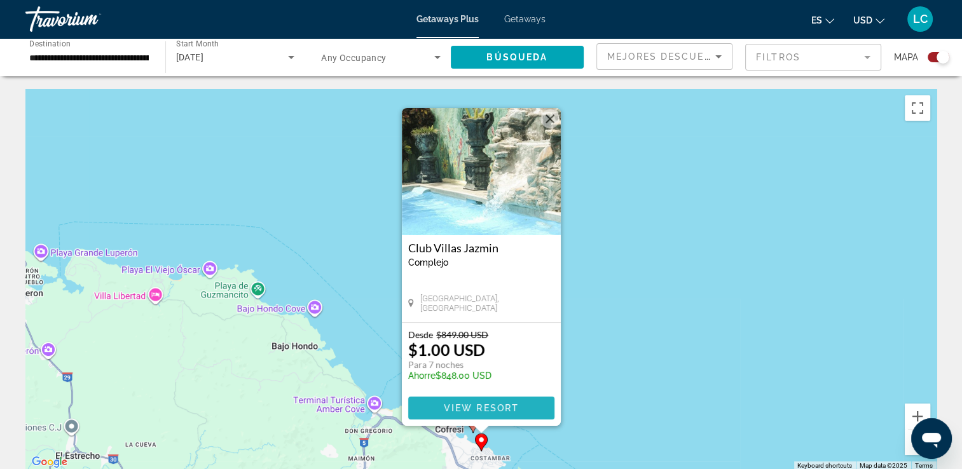
click at [468, 411] on span "View Resort" at bounding box center [480, 408] width 75 height 10
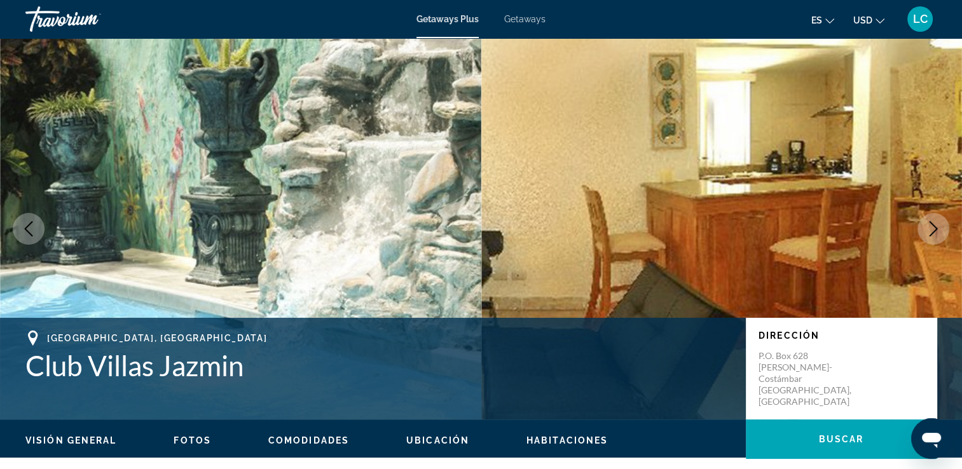
click at [931, 226] on icon "Next image" at bounding box center [932, 228] width 15 height 15
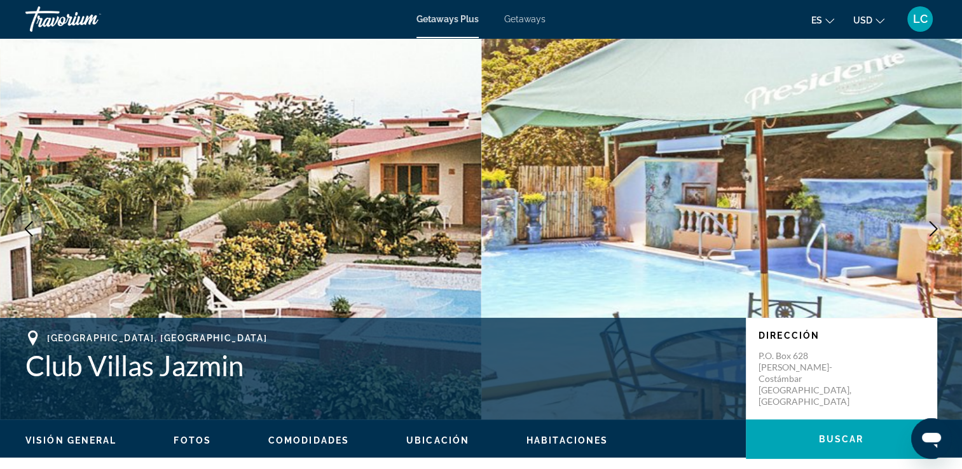
click at [931, 226] on icon "Next image" at bounding box center [932, 228] width 15 height 15
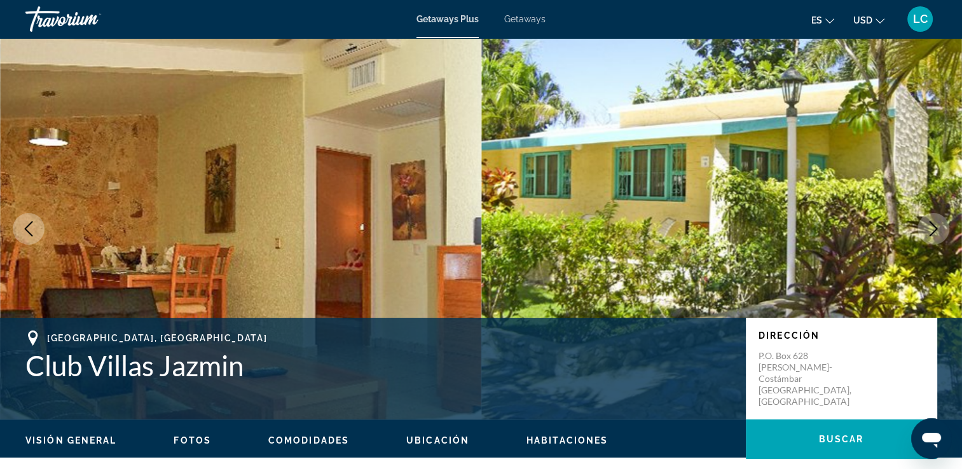
click at [931, 226] on icon "Next image" at bounding box center [932, 228] width 15 height 15
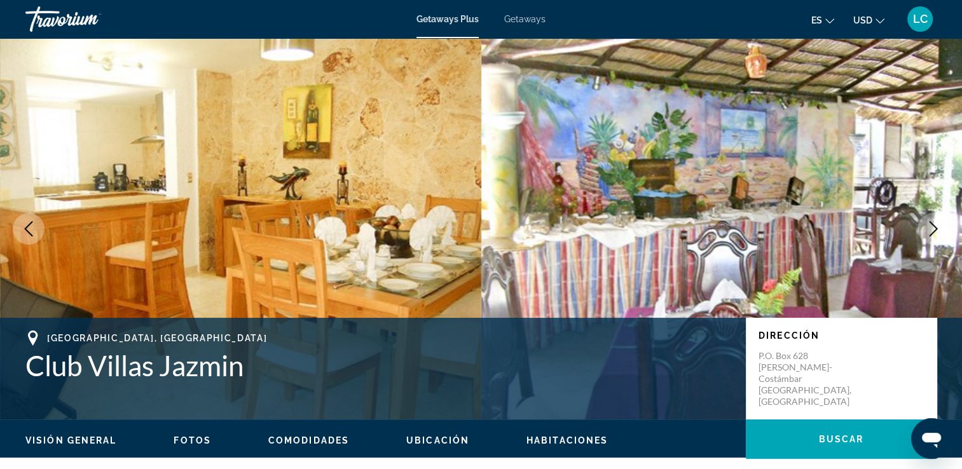
click at [931, 226] on icon "Next image" at bounding box center [932, 228] width 15 height 15
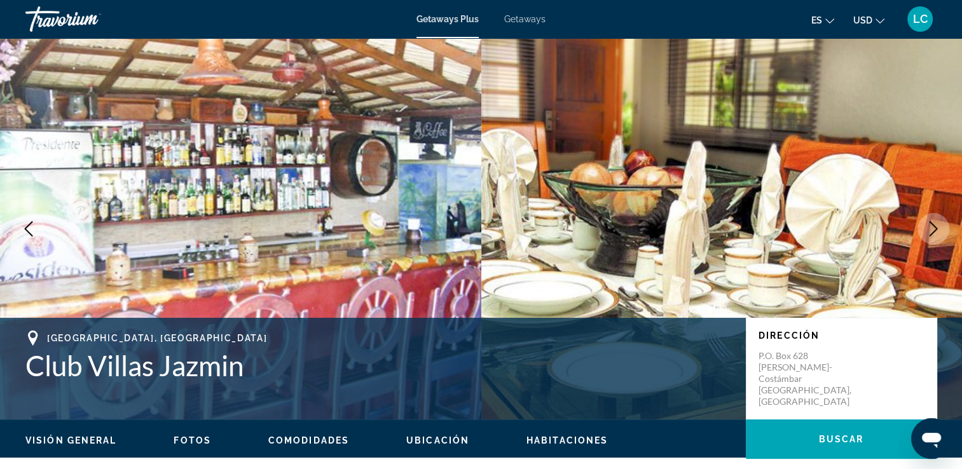
click at [931, 226] on icon "Next image" at bounding box center [932, 228] width 15 height 15
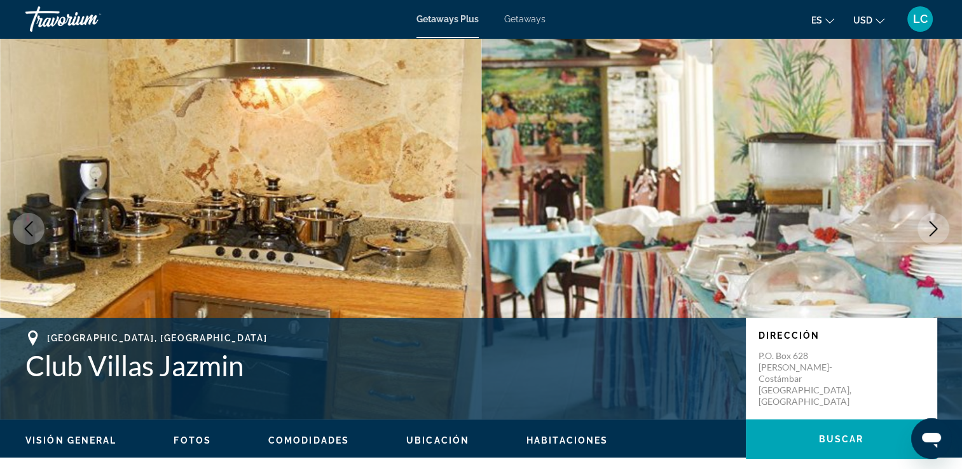
click at [931, 226] on icon "Next image" at bounding box center [932, 228] width 15 height 15
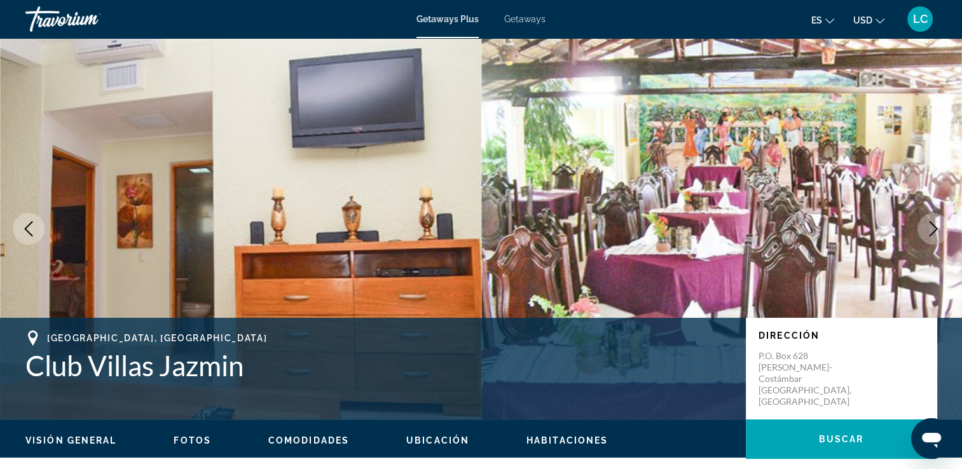
click at [931, 226] on icon "Next image" at bounding box center [932, 228] width 15 height 15
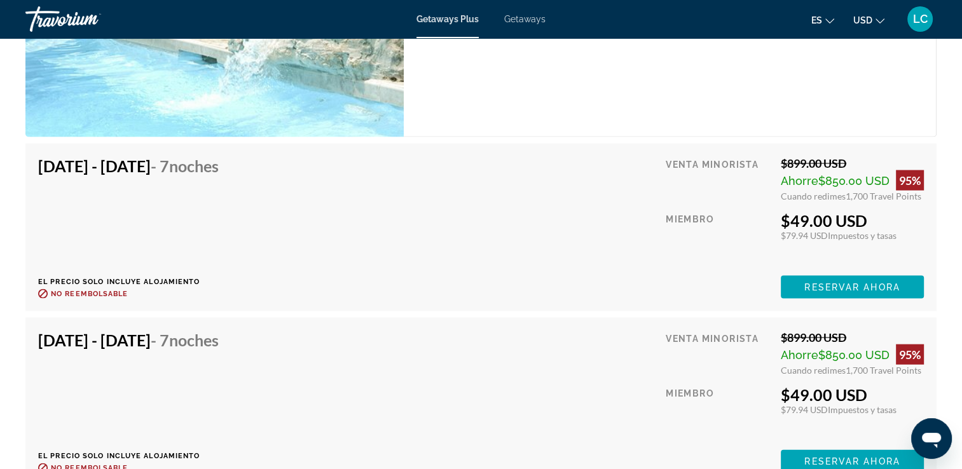
scroll to position [2628, 0]
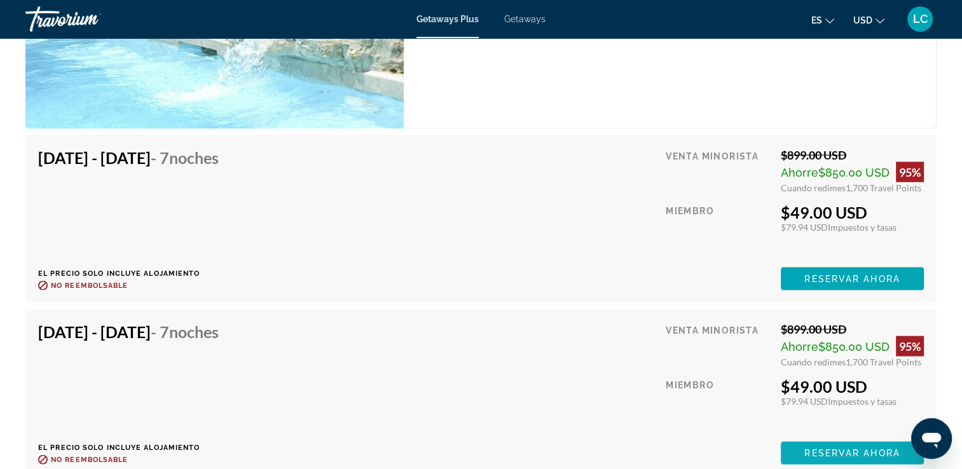
click at [813, 284] on span "Reservar ahora" at bounding box center [851, 279] width 95 height 10
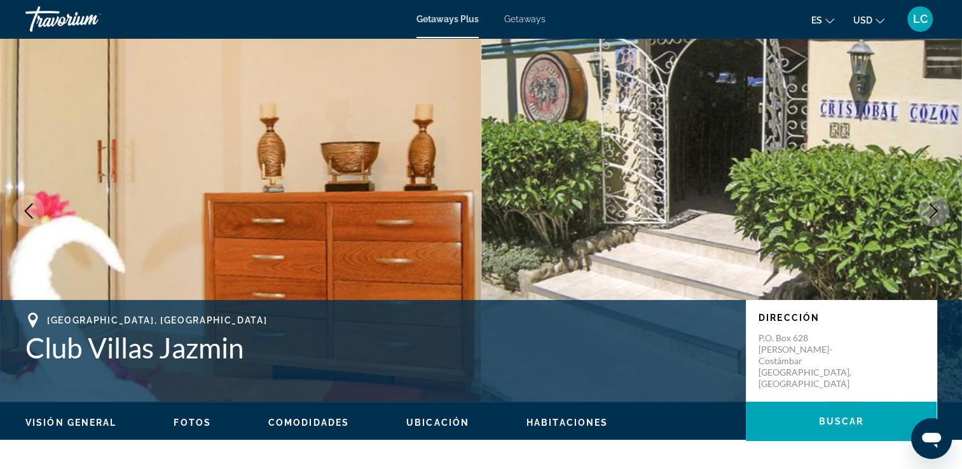
scroll to position [0, 0]
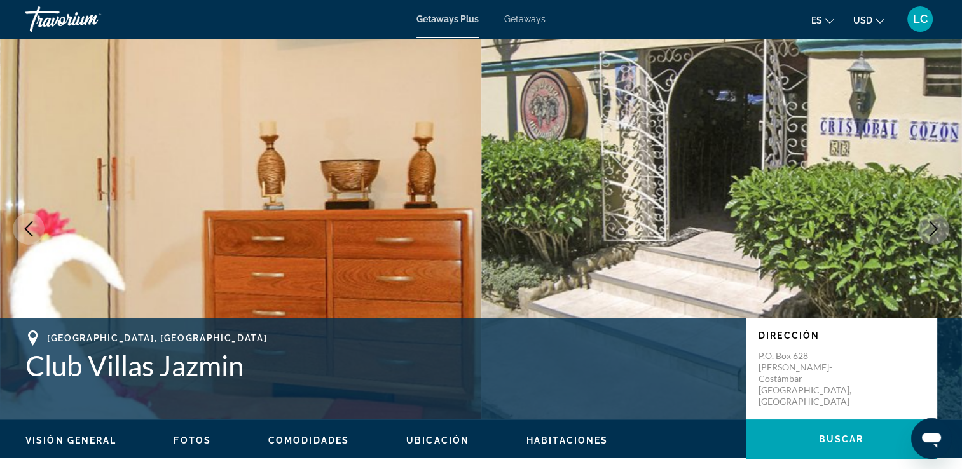
click at [820, 20] on span "es" at bounding box center [816, 20] width 11 height 10
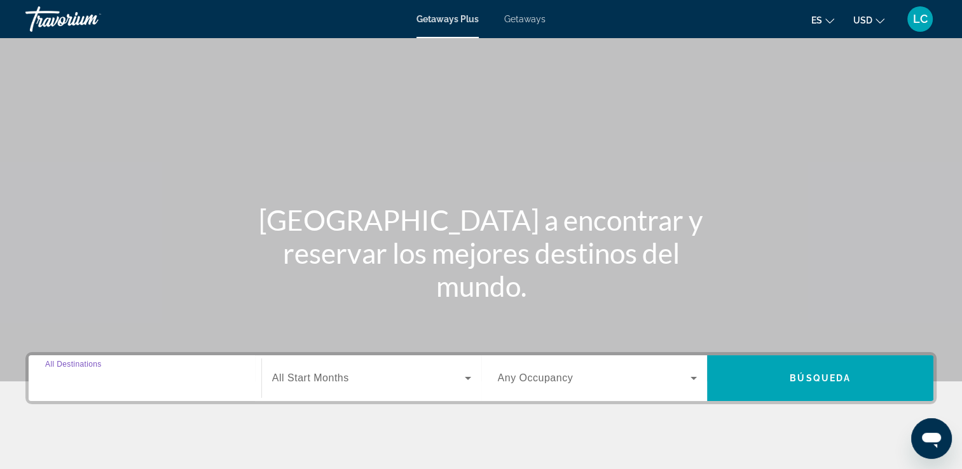
click at [93, 384] on input "Destination All Destinations" at bounding box center [145, 378] width 200 height 15
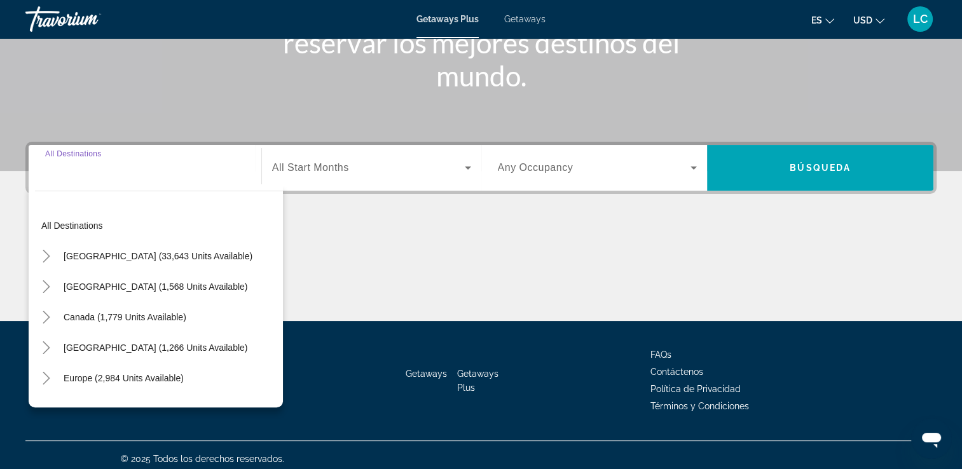
scroll to position [217, 0]
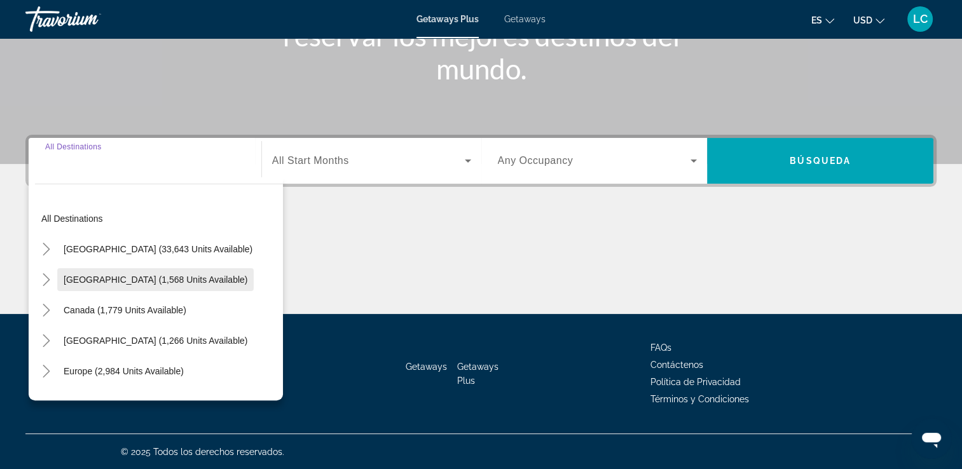
click at [104, 283] on span "Mexico (1,568 units available)" at bounding box center [156, 280] width 184 height 10
type input "**********"
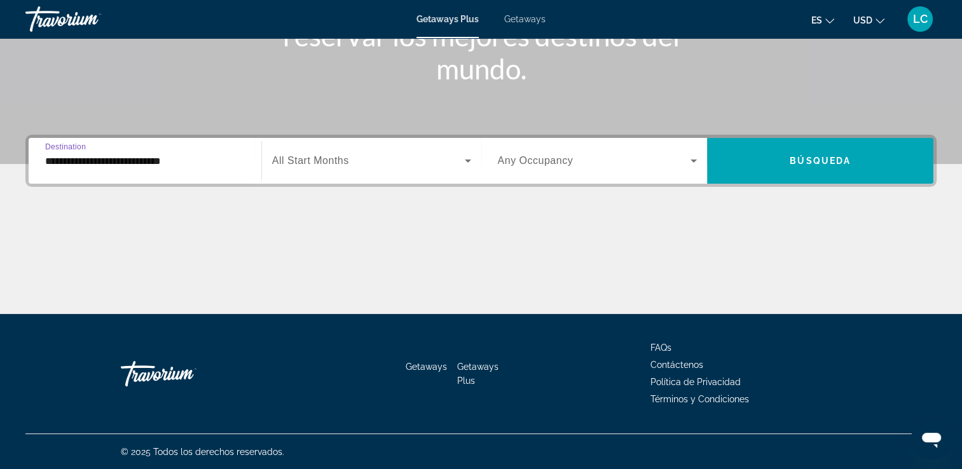
click at [304, 156] on span "All Start Months" at bounding box center [310, 160] width 77 height 11
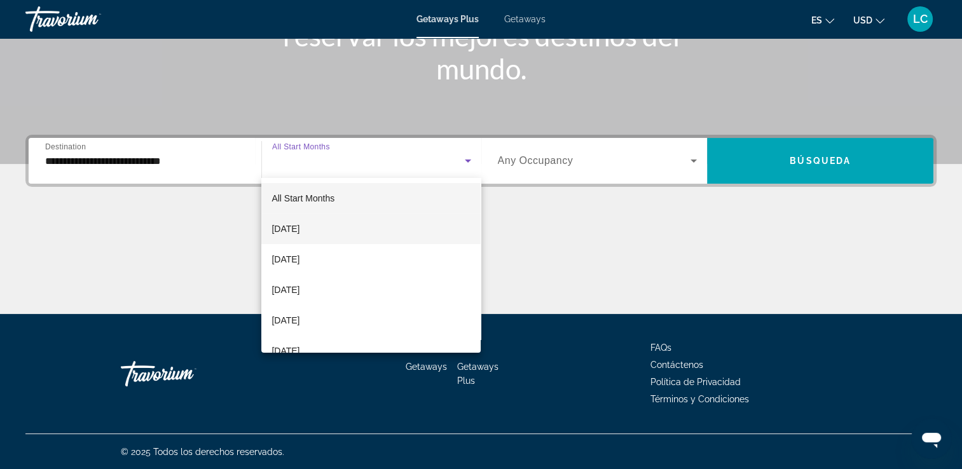
click at [299, 228] on span "[DATE]" at bounding box center [285, 228] width 28 height 15
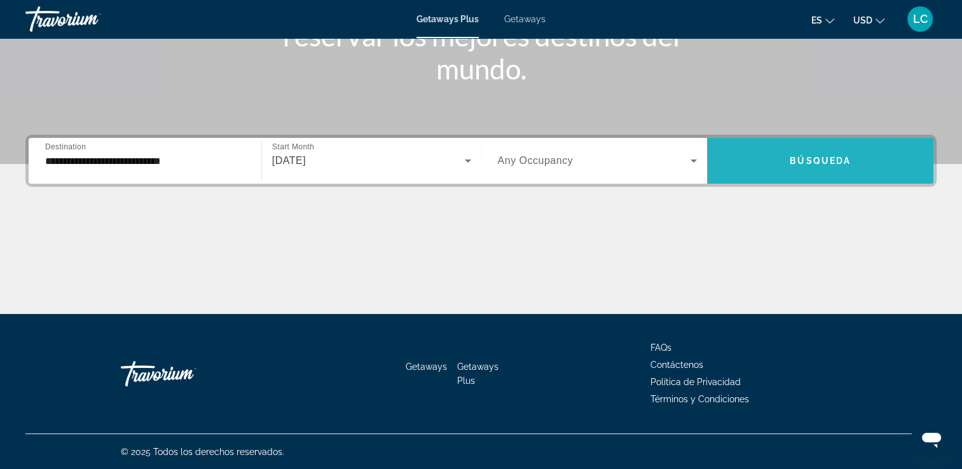
click at [778, 156] on span "Search widget" at bounding box center [820, 161] width 226 height 31
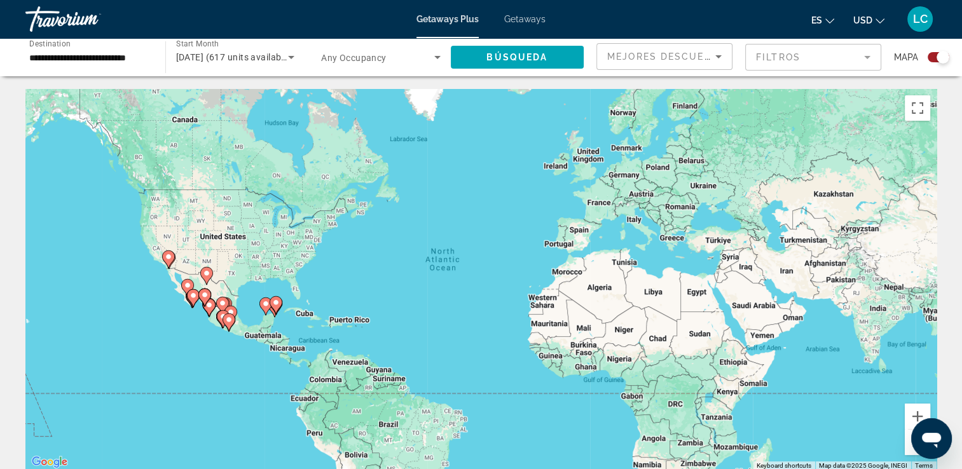
click at [193, 303] on icon "Main content" at bounding box center [192, 298] width 11 height 17
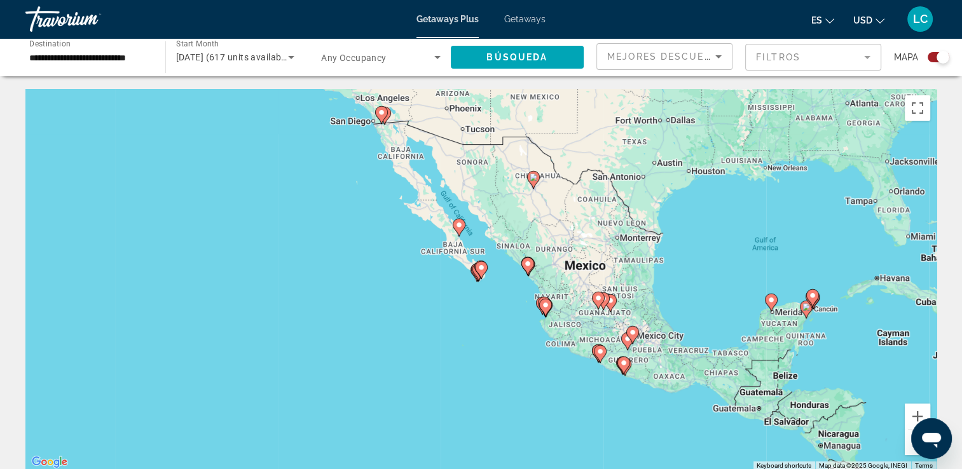
click at [545, 308] on image "Main content" at bounding box center [545, 305] width 8 height 8
type input "**********"
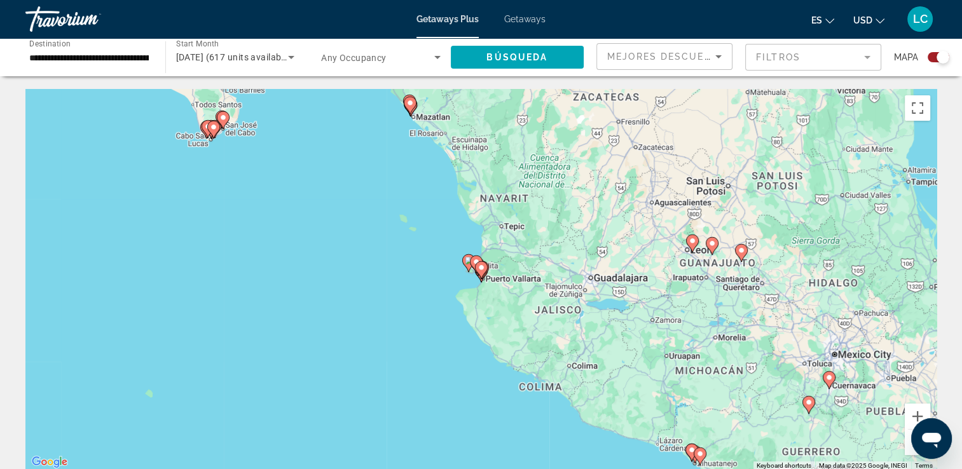
click at [480, 268] on image "Main content" at bounding box center [481, 268] width 8 height 8
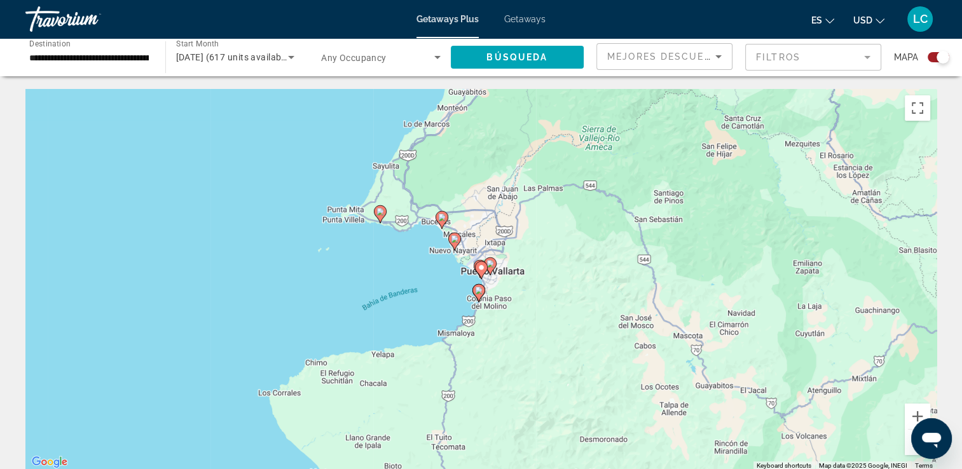
click at [482, 264] on image "Main content" at bounding box center [481, 268] width 8 height 8
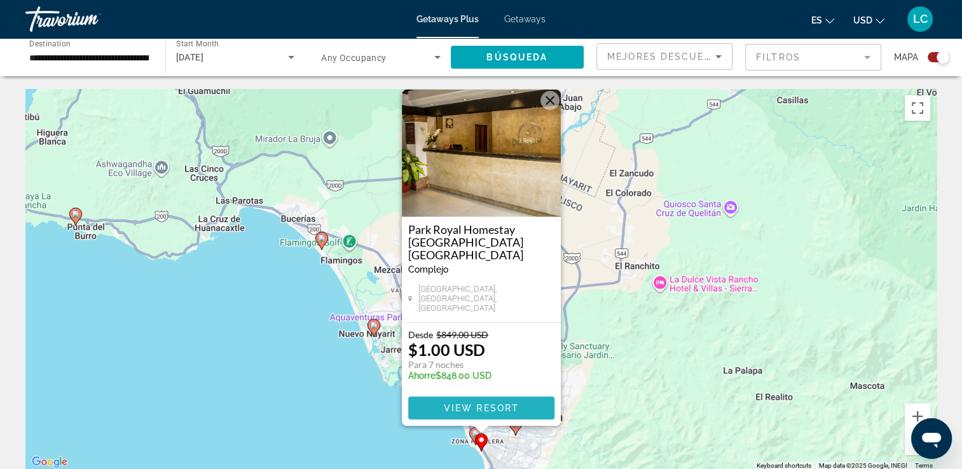
click at [439, 411] on span "Main content" at bounding box center [481, 408] width 146 height 31
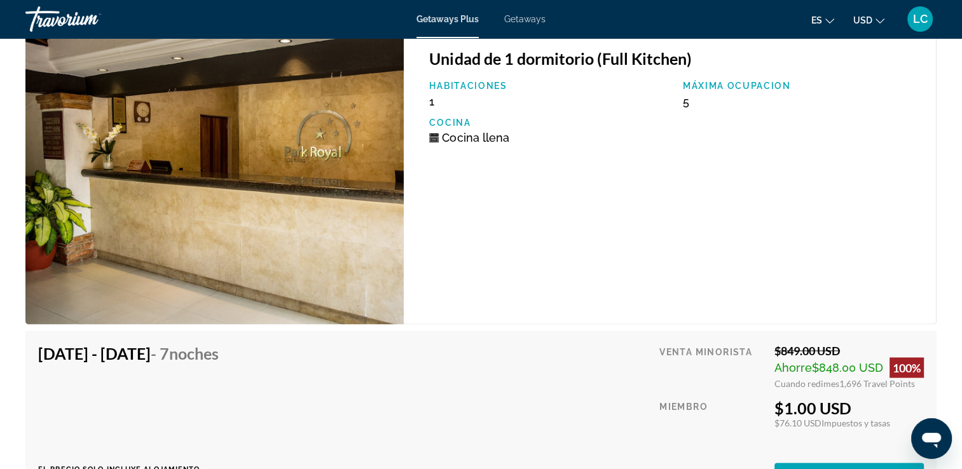
scroll to position [2203, 0]
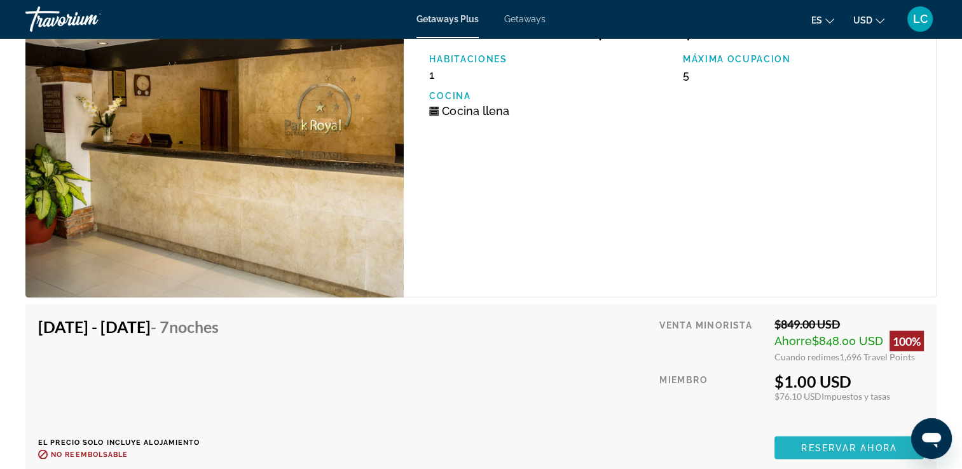
click at [792, 444] on span "Main content" at bounding box center [848, 447] width 149 height 31
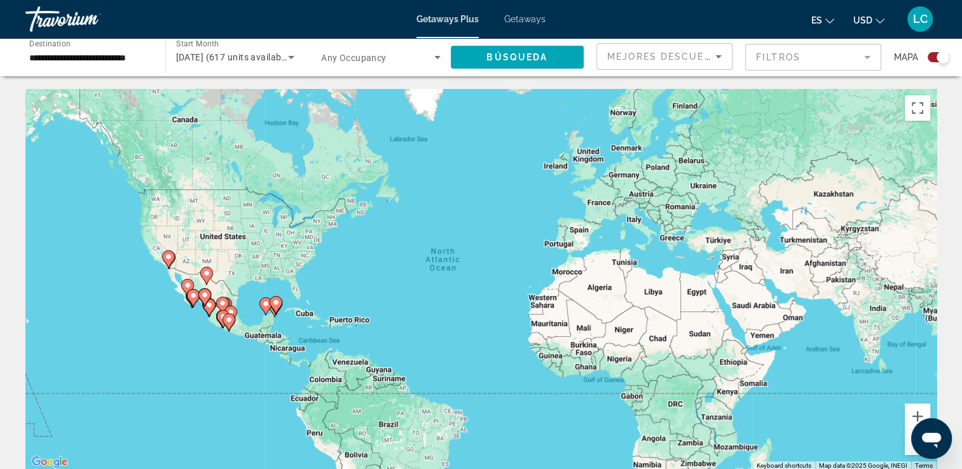
click at [277, 303] on image "Main content" at bounding box center [276, 303] width 8 height 8
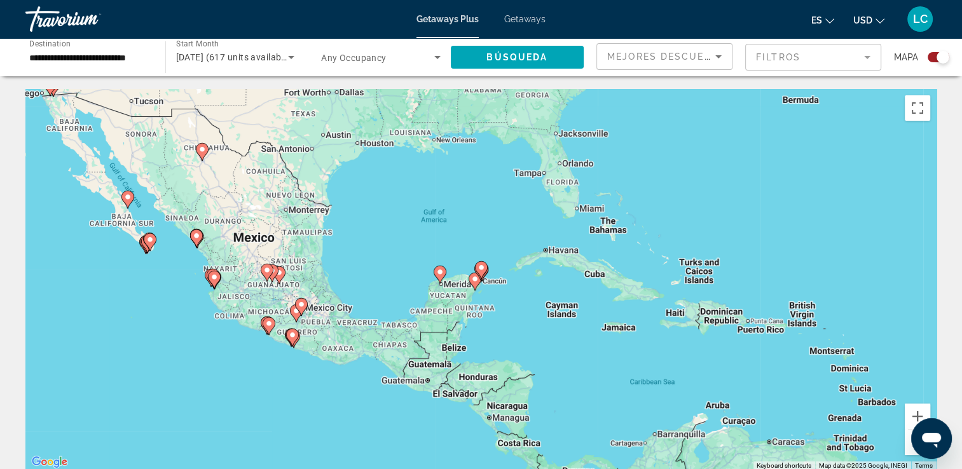
click at [480, 268] on image "Main content" at bounding box center [481, 268] width 8 height 8
type input "**********"
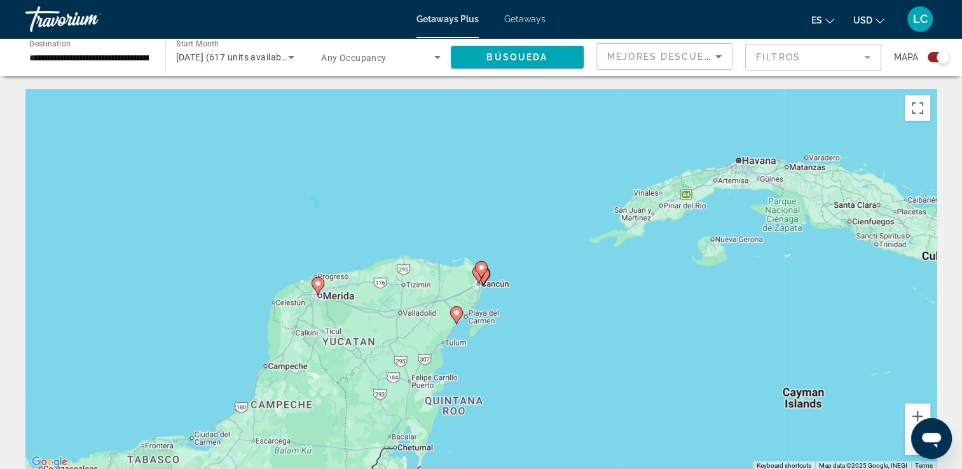
click at [484, 282] on gmp-advanced-marker "Main content" at bounding box center [478, 274] width 13 height 19
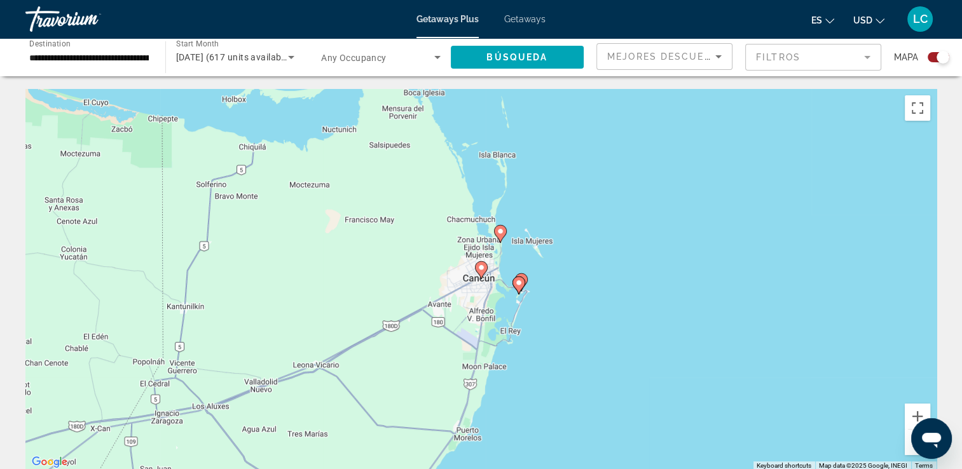
click at [500, 233] on image "Main content" at bounding box center [500, 232] width 8 height 8
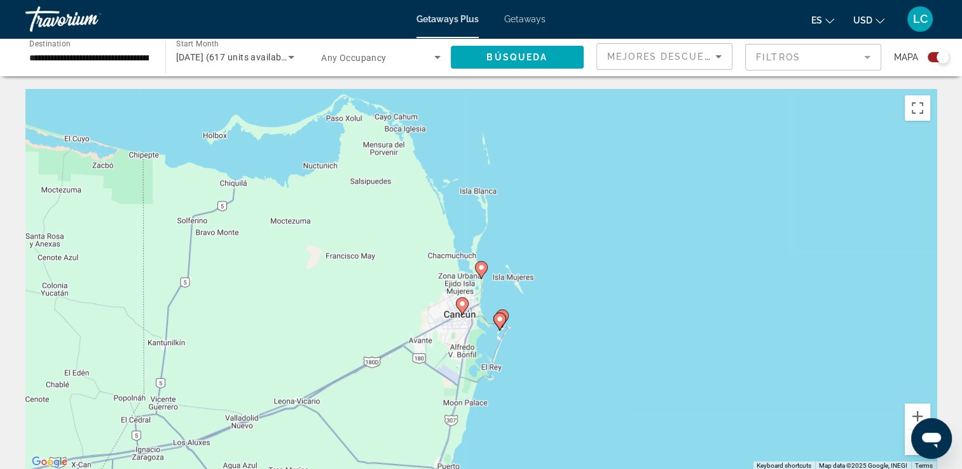
click at [482, 264] on image "Main content" at bounding box center [481, 268] width 8 height 8
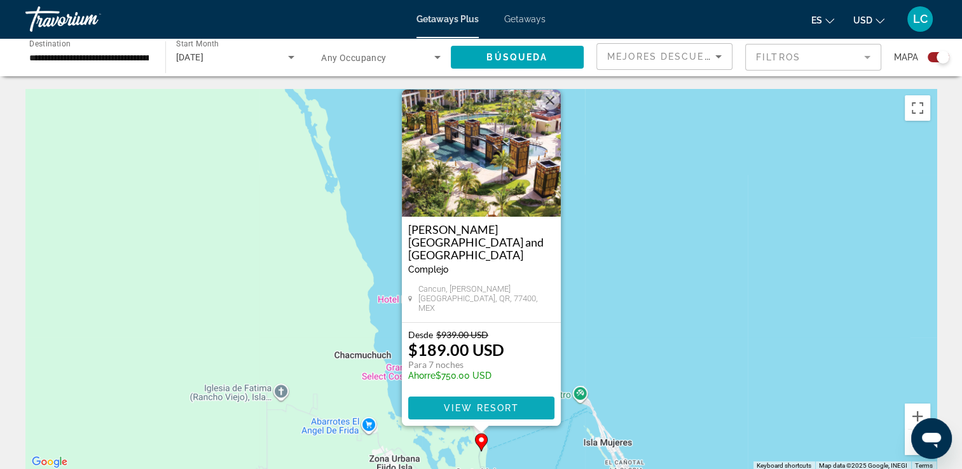
click at [450, 403] on span "View Resort" at bounding box center [480, 408] width 75 height 10
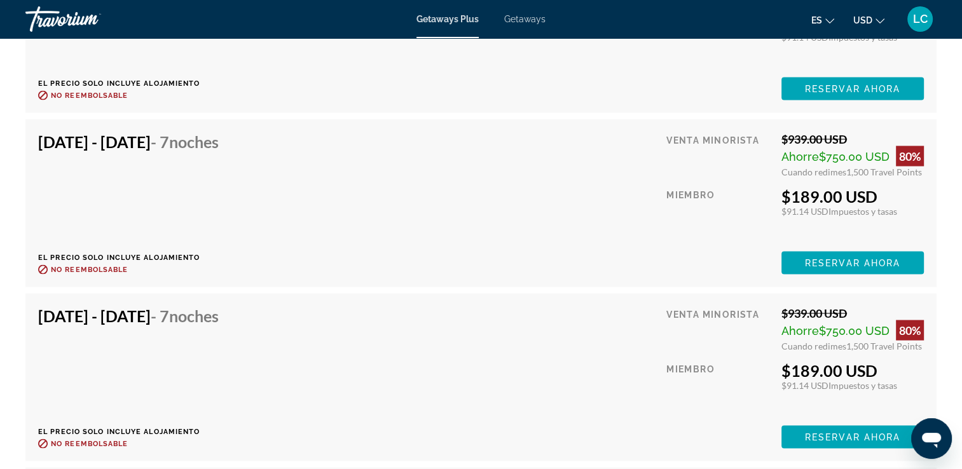
scroll to position [2508, 0]
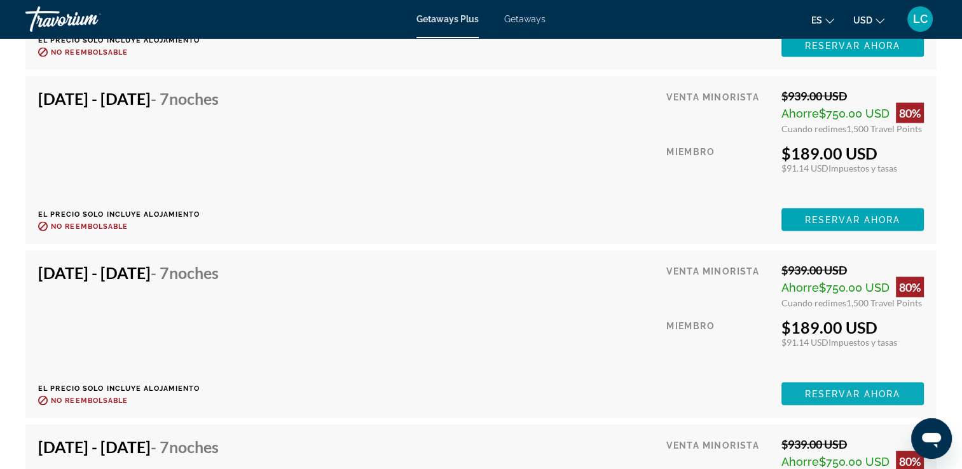
click at [805, 51] on span "Reservar ahora" at bounding box center [852, 46] width 95 height 10
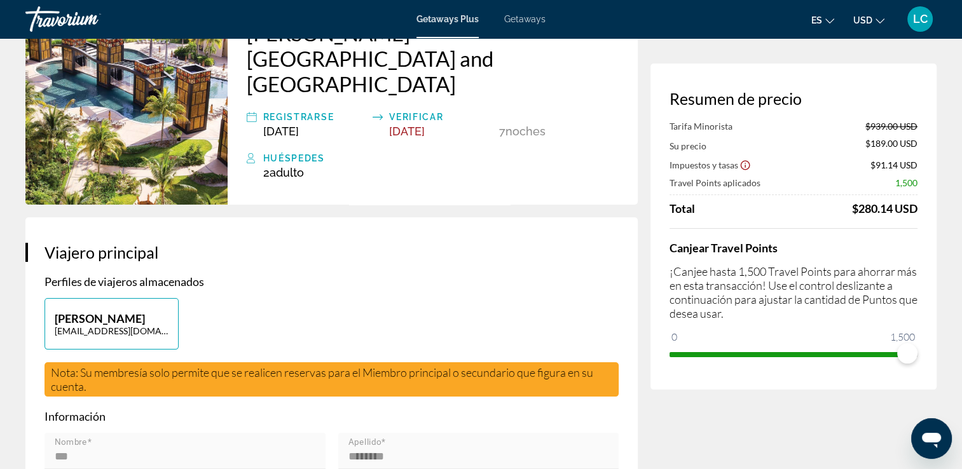
scroll to position [114, 0]
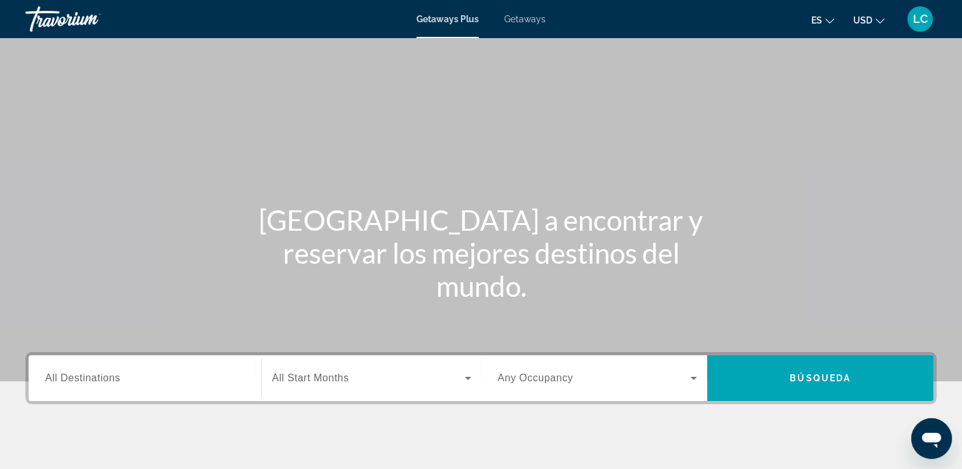
click at [81, 377] on span "All Destinations" at bounding box center [82, 377] width 75 height 11
click at [81, 377] on input "Destination All Destinations" at bounding box center [145, 378] width 200 height 15
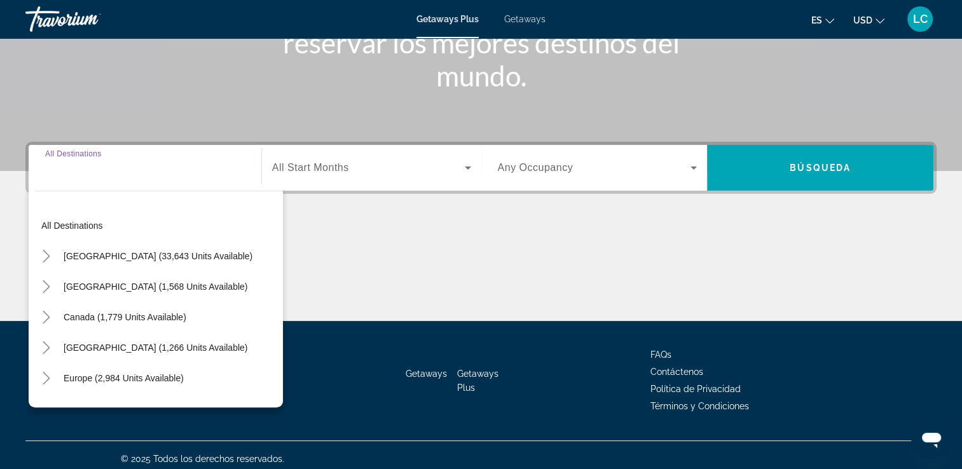
scroll to position [217, 0]
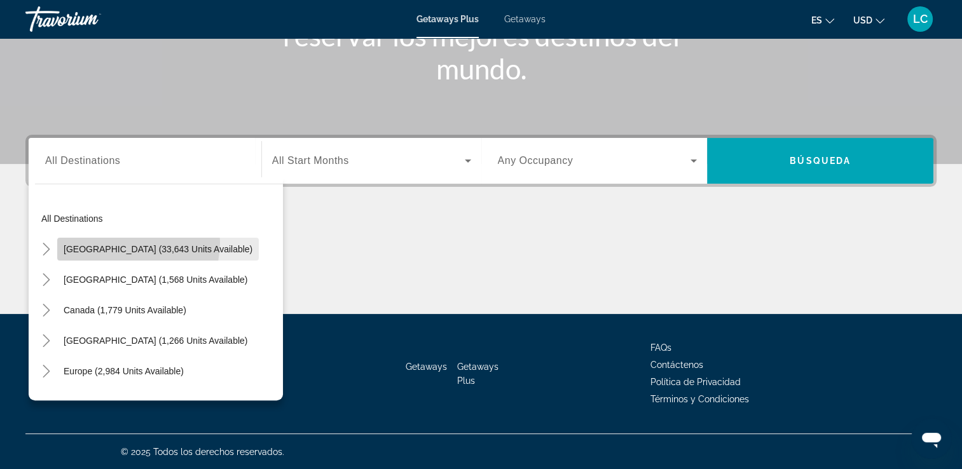
click at [119, 241] on span "Search widget" at bounding box center [157, 249] width 201 height 31
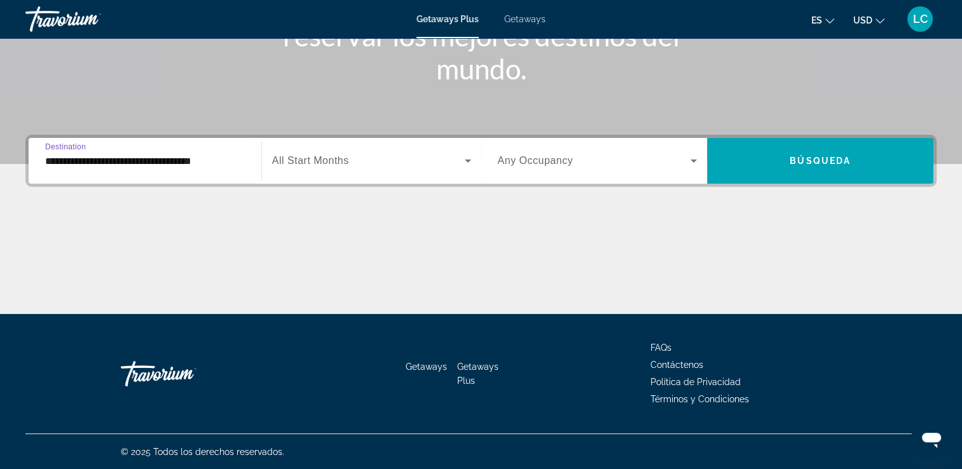
click at [304, 163] on span "All Start Months" at bounding box center [310, 160] width 77 height 11
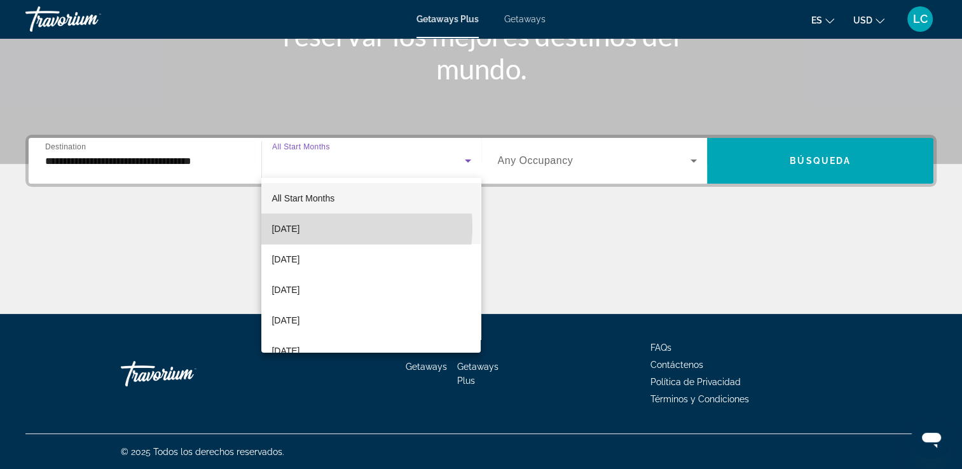
click at [299, 227] on span "[DATE]" at bounding box center [285, 228] width 28 height 15
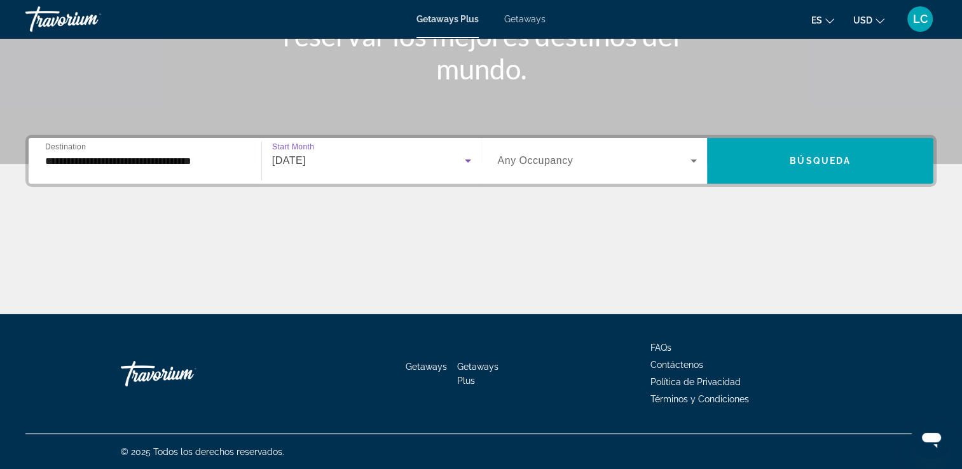
click at [97, 168] on div "**********" at bounding box center [145, 161] width 200 height 36
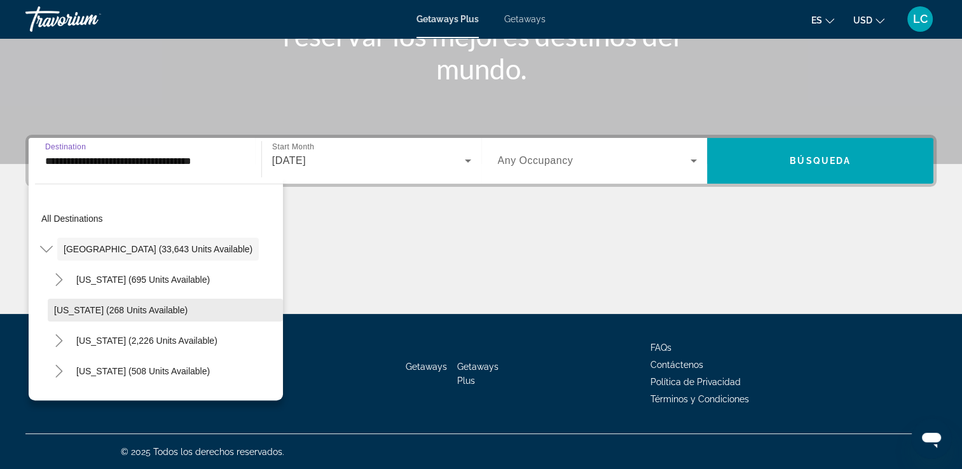
scroll to position [113, 0]
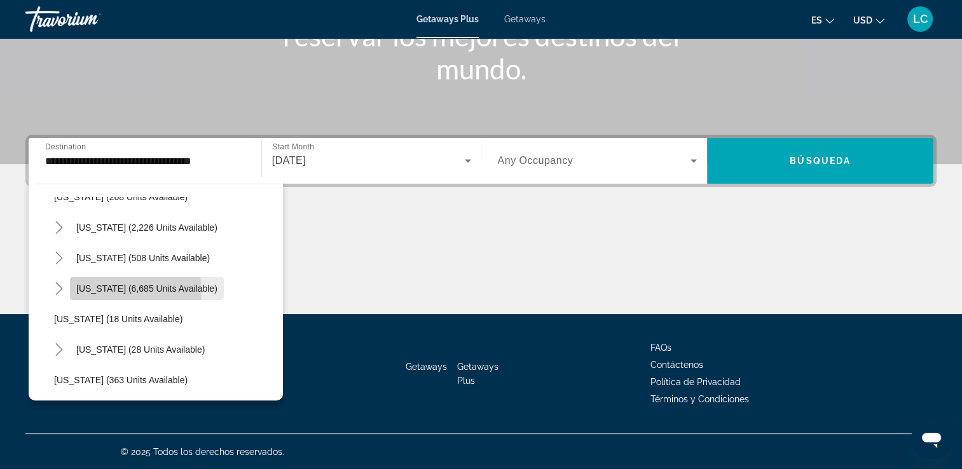
click at [111, 290] on span "[US_STATE] (6,685 units available)" at bounding box center [146, 288] width 141 height 10
type input "**********"
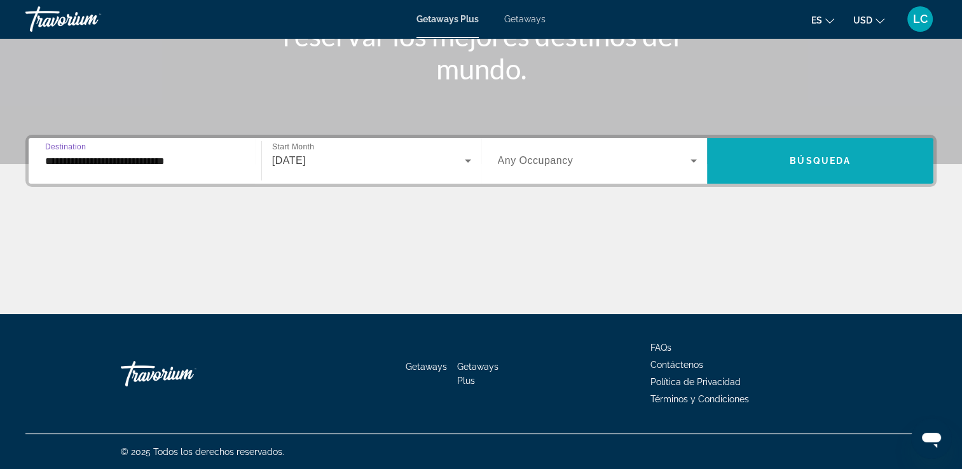
click at [867, 151] on span "Search widget" at bounding box center [820, 161] width 226 height 31
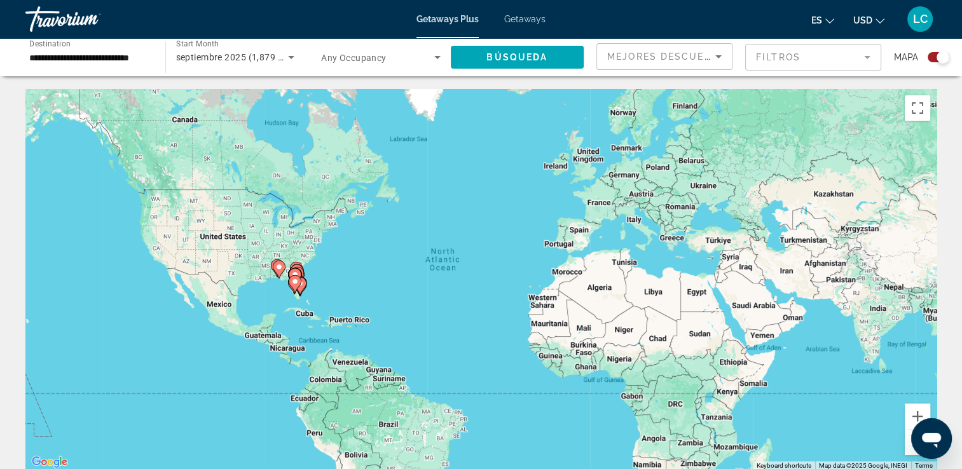
click at [297, 278] on image "Main content" at bounding box center [295, 282] width 8 height 8
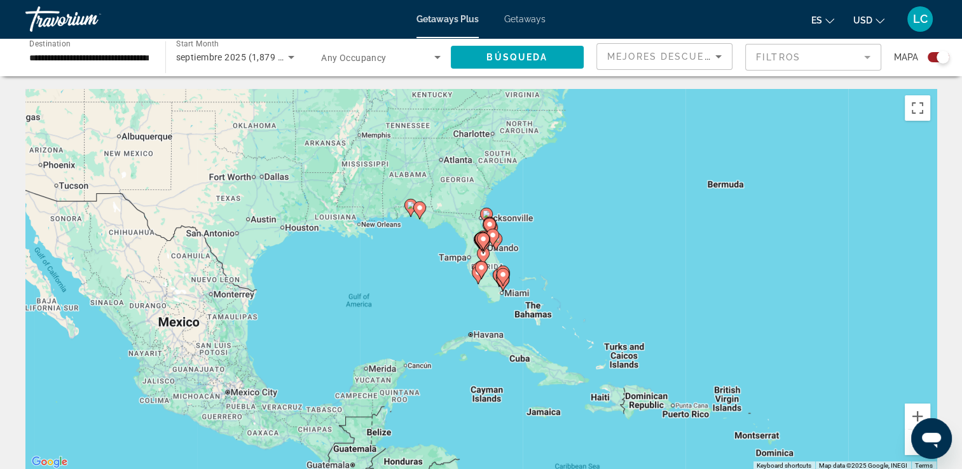
click at [499, 243] on icon "Main content" at bounding box center [495, 242] width 13 height 18
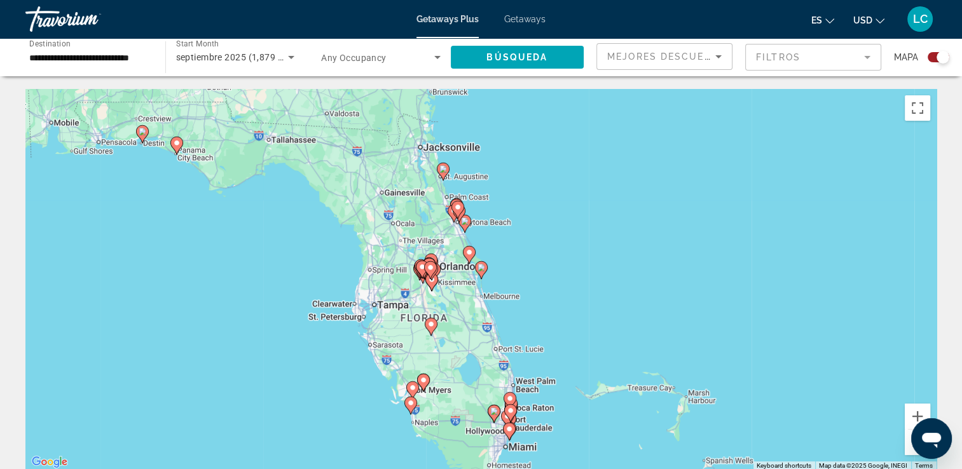
click at [512, 411] on image "Main content" at bounding box center [511, 411] width 8 height 8
type input "**********"
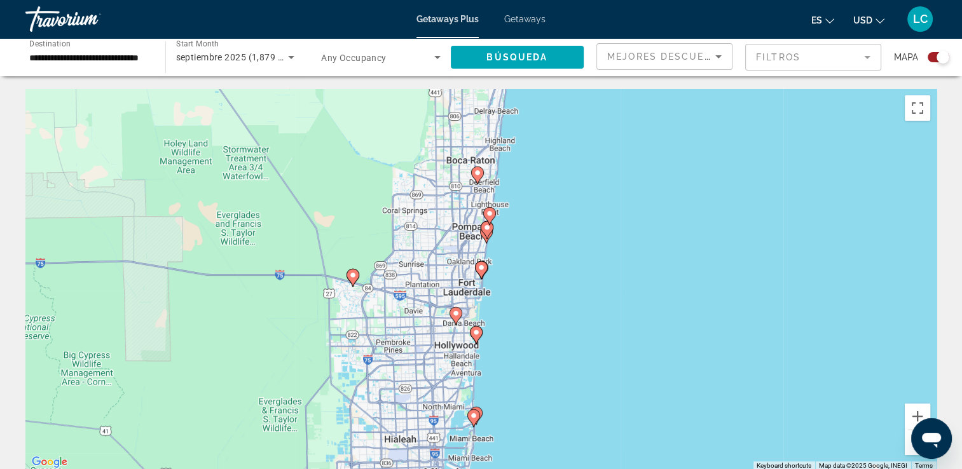
click at [475, 333] on image "Main content" at bounding box center [476, 333] width 8 height 8
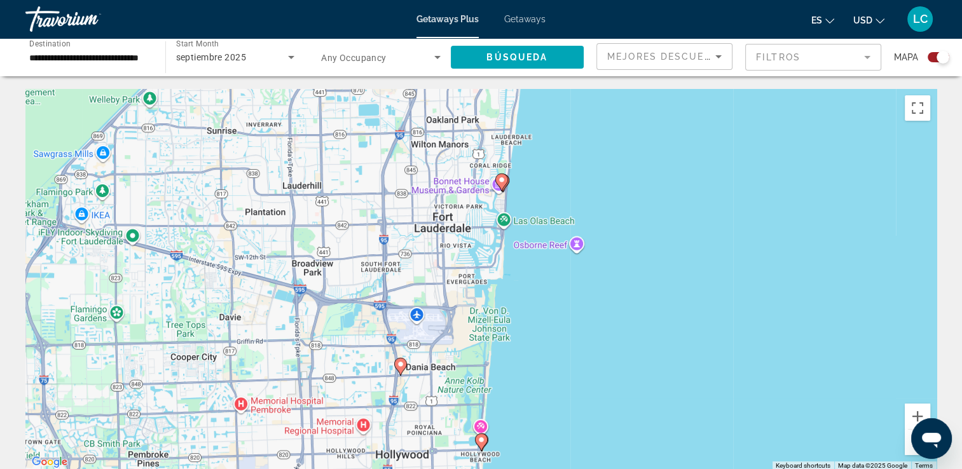
click at [480, 438] on image "Main content" at bounding box center [481, 440] width 8 height 8
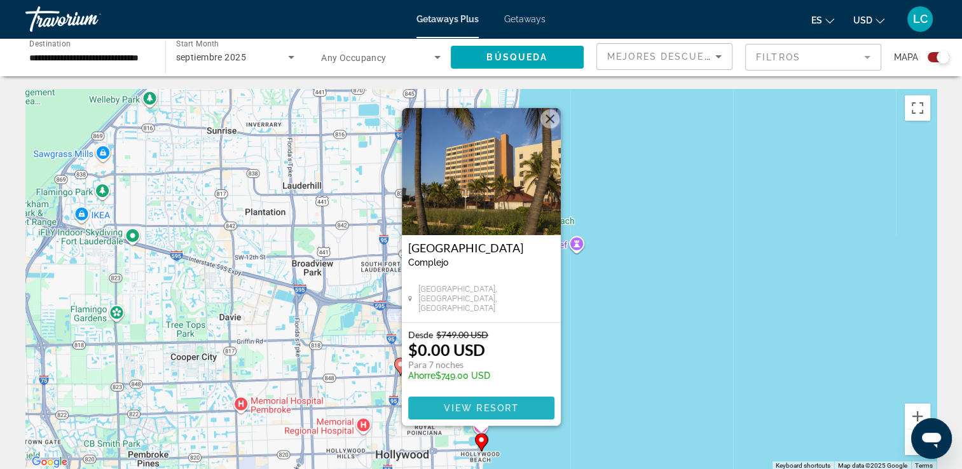
click at [463, 407] on span "View Resort" at bounding box center [480, 408] width 75 height 10
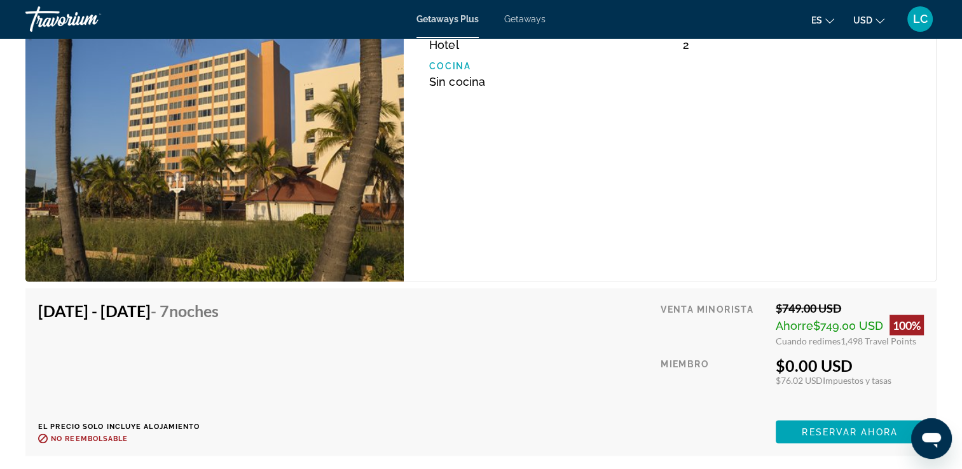
scroll to position [2316, 0]
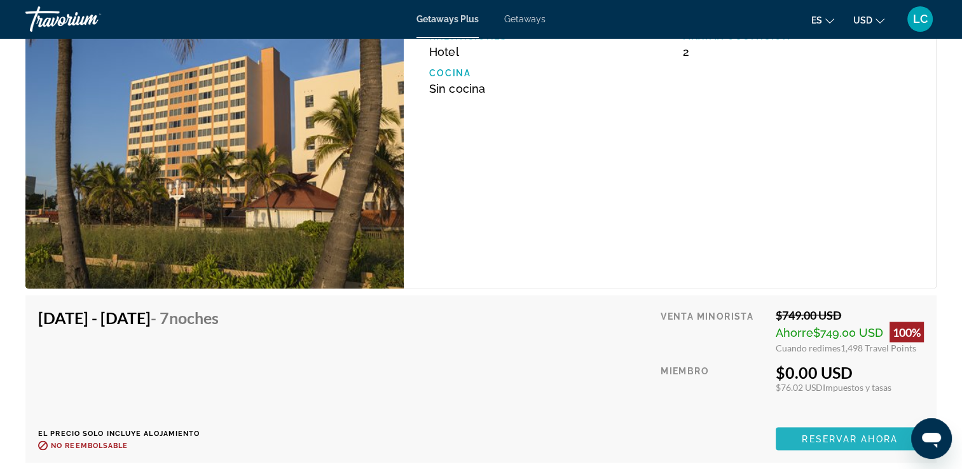
click at [819, 433] on span "Reservar ahora" at bounding box center [848, 438] width 95 height 10
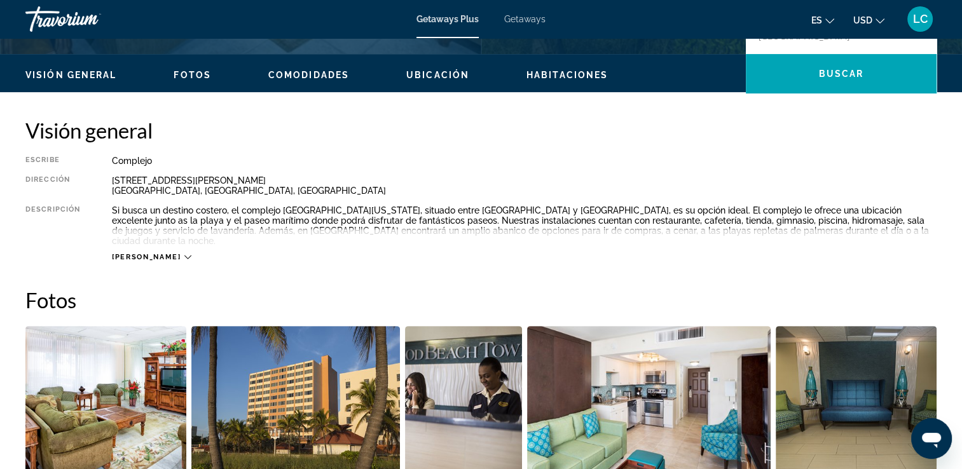
scroll to position [0, 0]
